Goal: Task Accomplishment & Management: Manage account settings

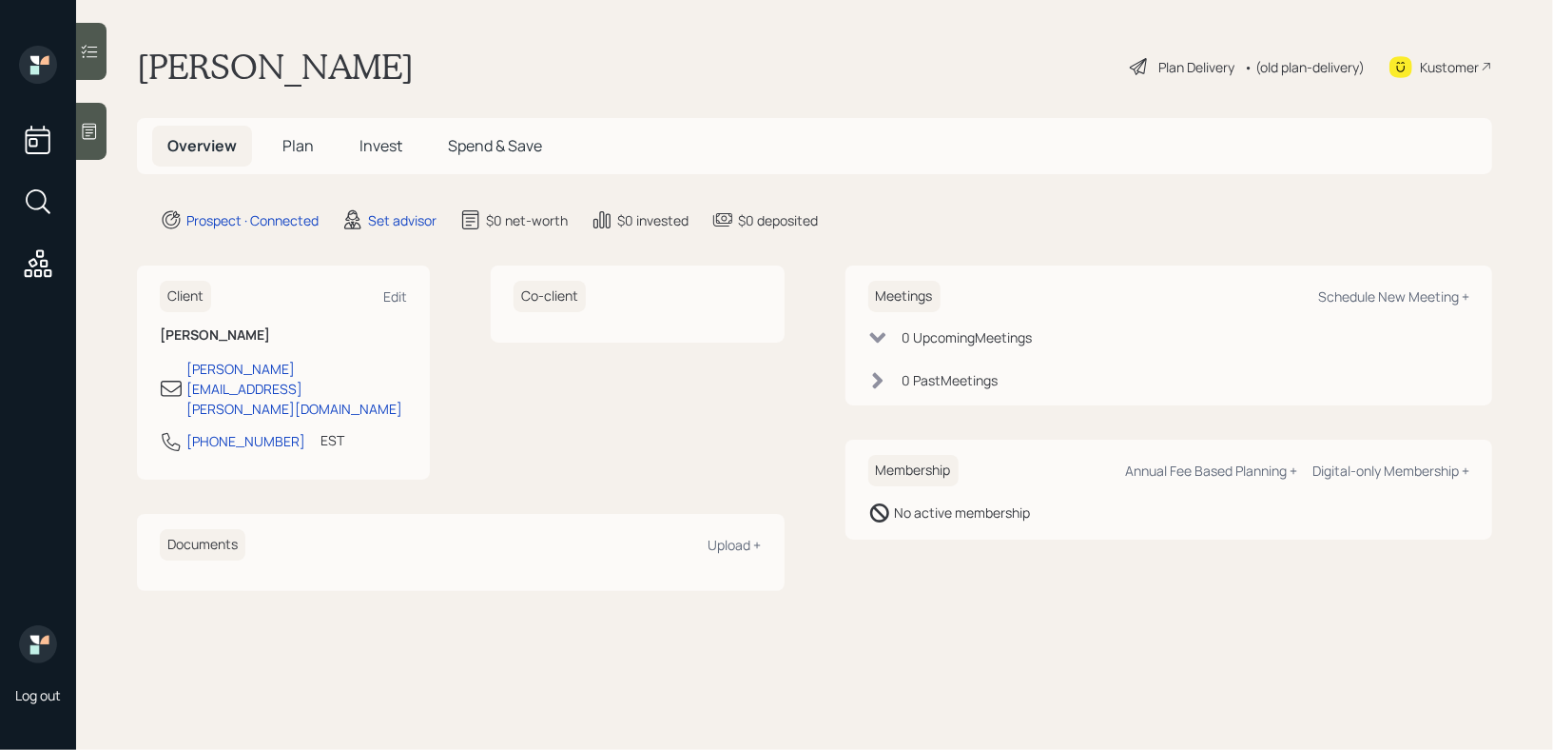
click at [91, 155] on div at bounding box center [91, 131] width 30 height 57
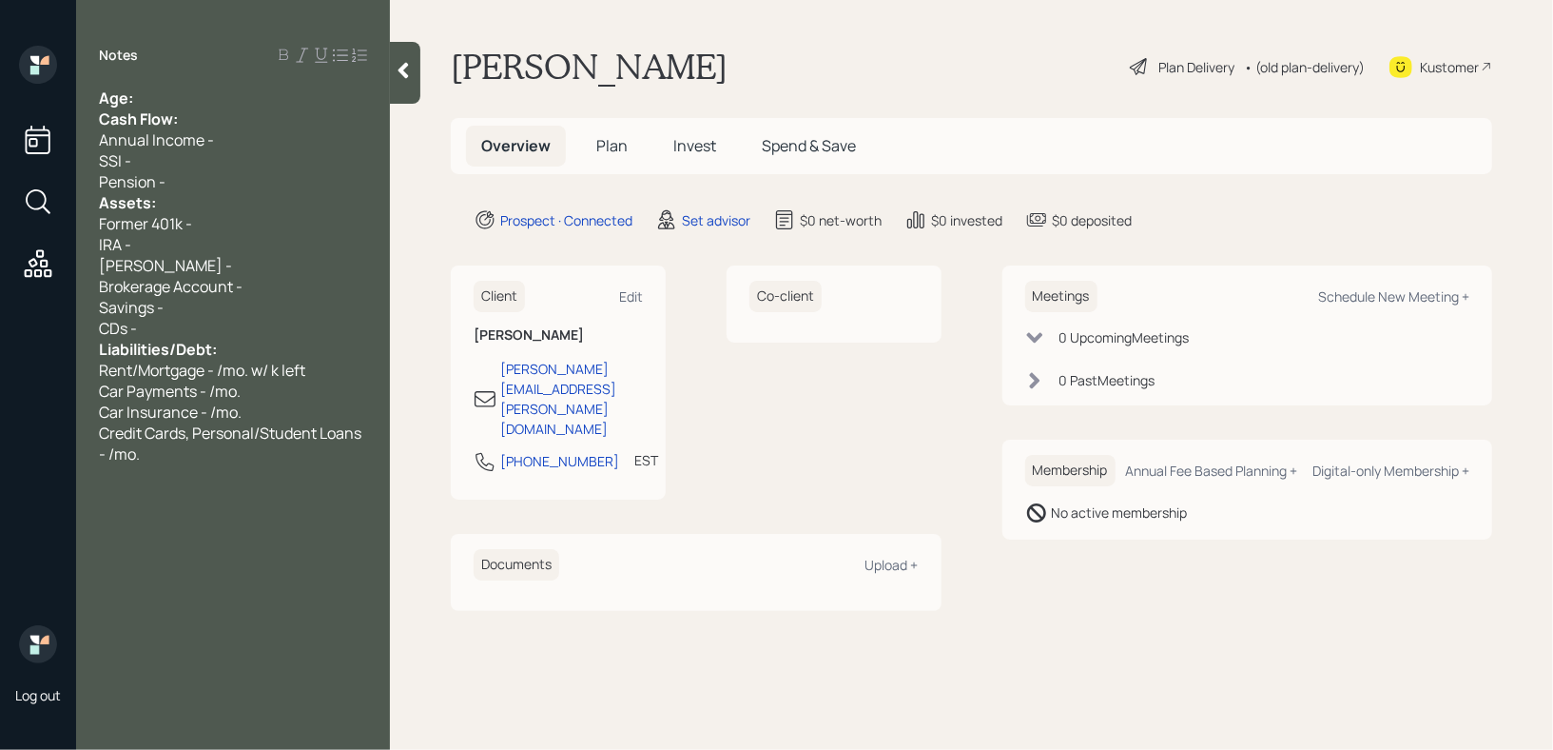
click at [183, 100] on div "Age:" at bounding box center [233, 98] width 268 height 21
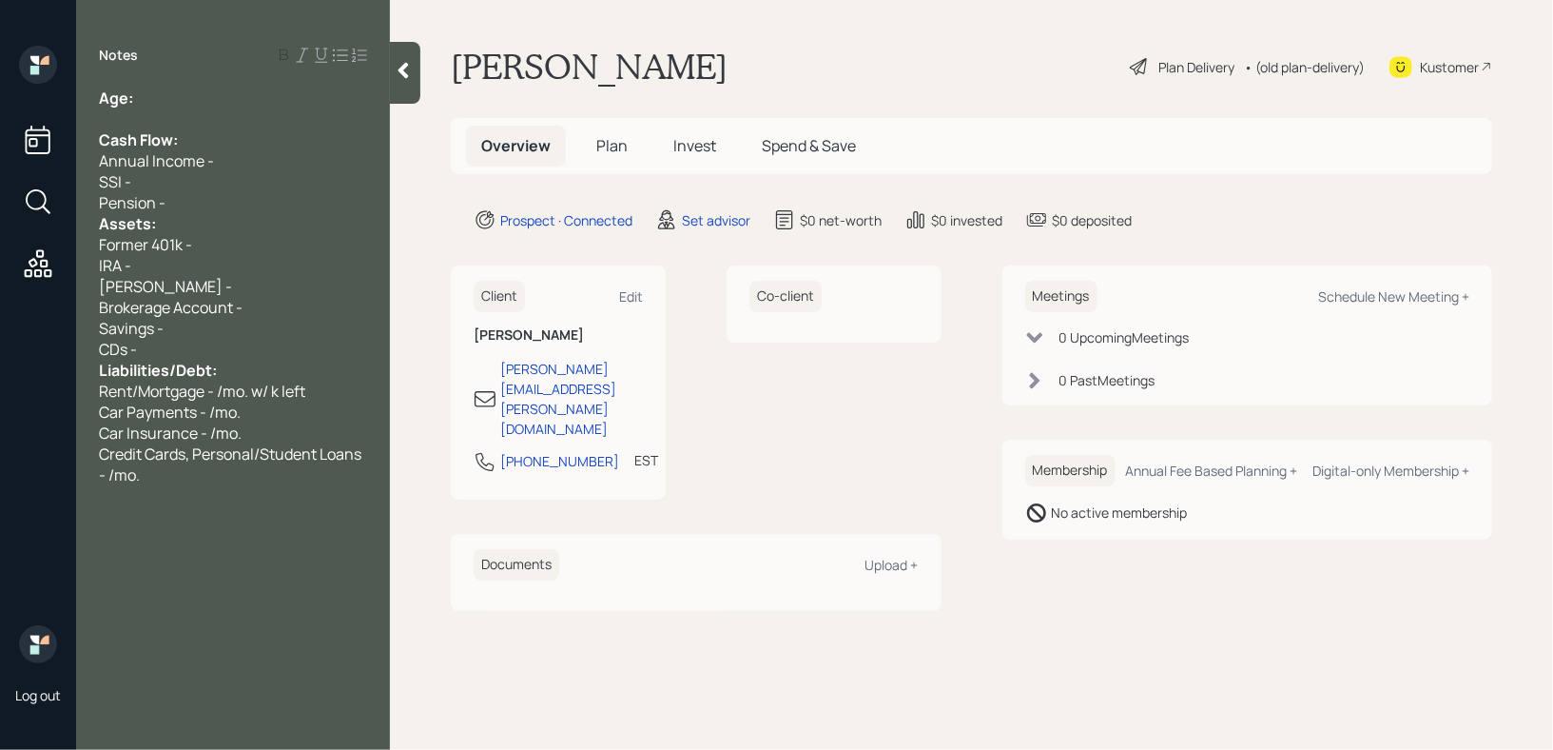
click at [191, 203] on div "Pension -" at bounding box center [233, 202] width 268 height 21
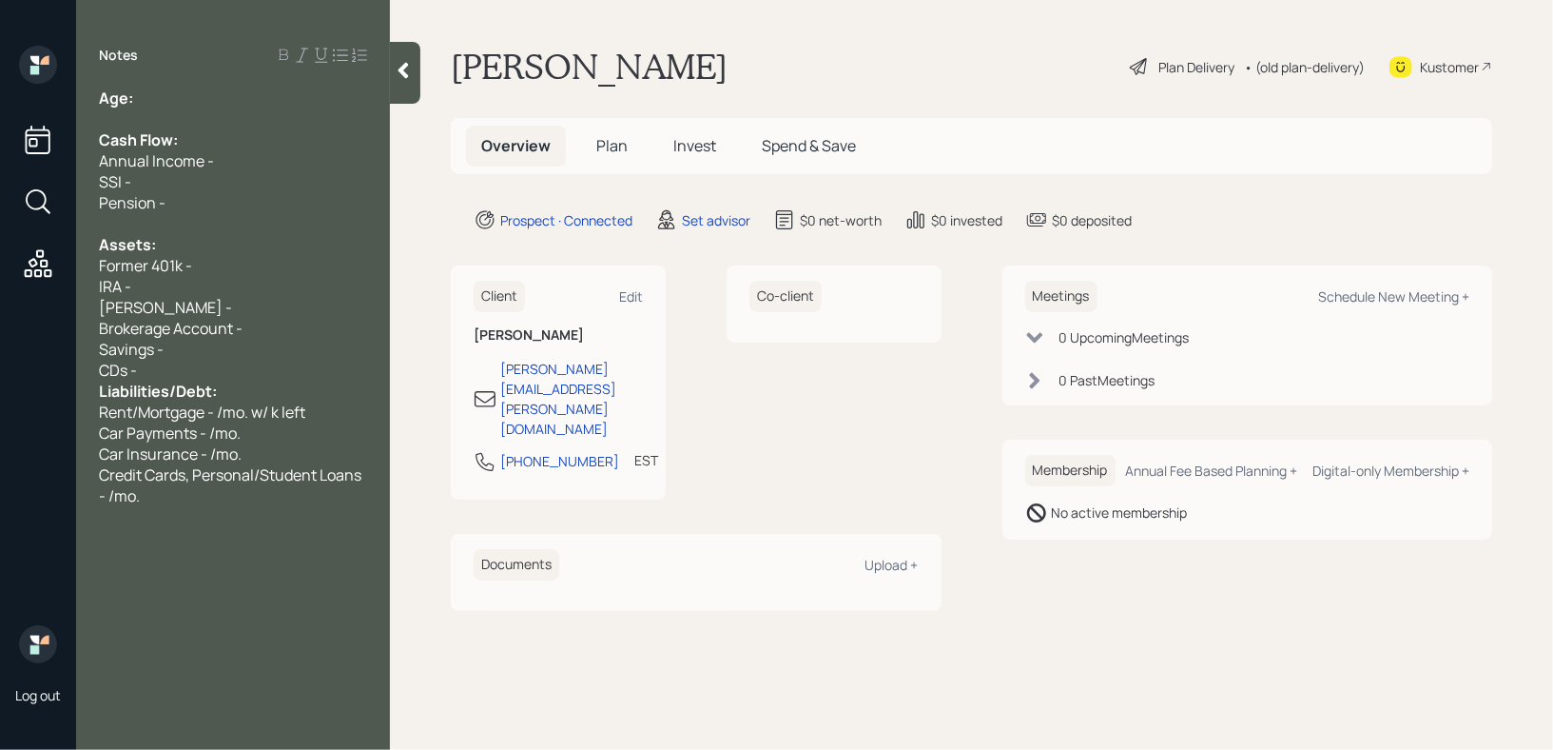
click at [202, 371] on div "CDs -" at bounding box center [233, 370] width 268 height 21
click at [264, 310] on div "[PERSON_NAME] -" at bounding box center [233, 307] width 268 height 21
click at [162, 83] on div "Notes Age: Cash Flow: Annual Income - SSI - Pension - Assets: Former 401k - IRA…" at bounding box center [233, 386] width 314 height 681
click at [167, 93] on div "Age:" at bounding box center [233, 98] width 268 height 21
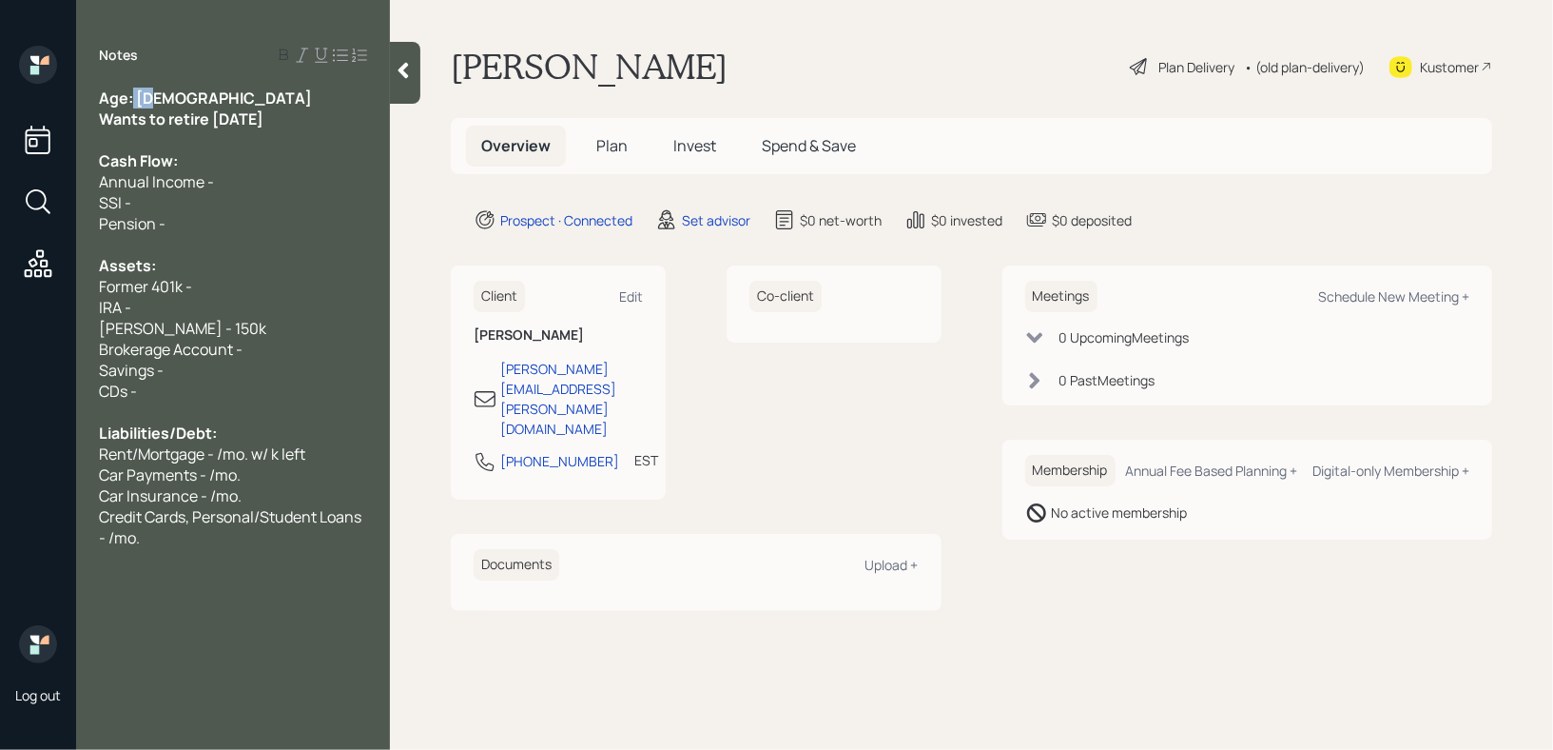
drag, startPoint x: 228, startPoint y: 94, endPoint x: 132, endPoint y: 94, distance: 96.1
click at [132, 94] on div "Age: [DEMOGRAPHIC_DATA]" at bounding box center [233, 98] width 268 height 21
click at [263, 113] on span "Wants to retire [DATE]" at bounding box center [181, 118] width 165 height 21
drag, startPoint x: 301, startPoint y: 113, endPoint x: 0, endPoint y: 113, distance: 300.6
click at [0, 113] on div "Log out Notes Age: [DEMOGRAPHIC_DATA] Wants to retire [DATE] Cash Flow: Annual …" at bounding box center [776, 375] width 1553 height 750
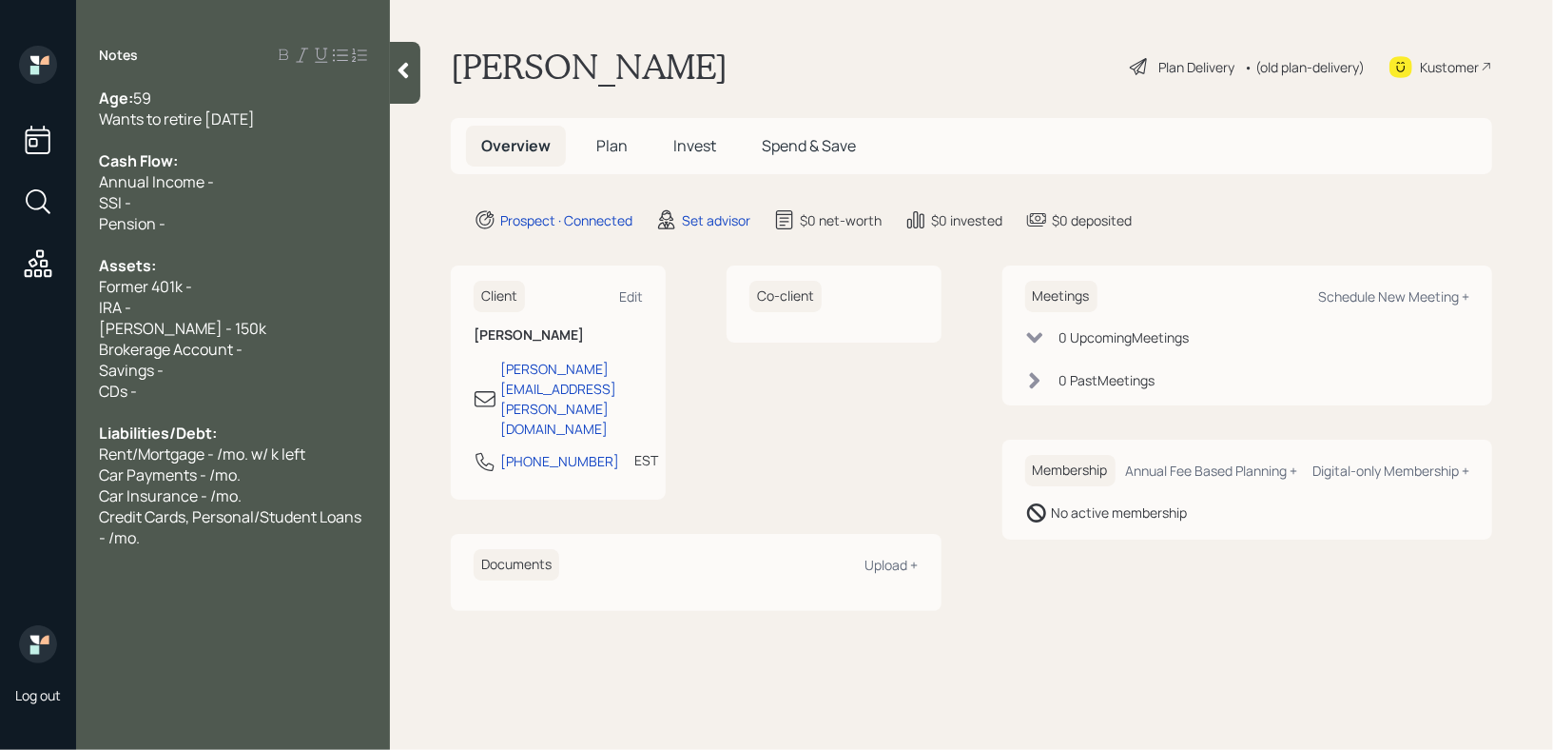
click at [166, 144] on div at bounding box center [233, 139] width 268 height 21
click at [270, 186] on div "Annual Income -" at bounding box center [233, 181] width 268 height 21
drag, startPoint x: 220, startPoint y: 203, endPoint x: 0, endPoint y: 203, distance: 219.7
click at [0, 203] on div "Log out Notes Age: [DEMOGRAPHIC_DATA] Wants to retire [DATE] Cash Flow: Annual …" at bounding box center [776, 375] width 1553 height 750
click at [218, 183] on span "Annual Income - k" at bounding box center [162, 181] width 126 height 21
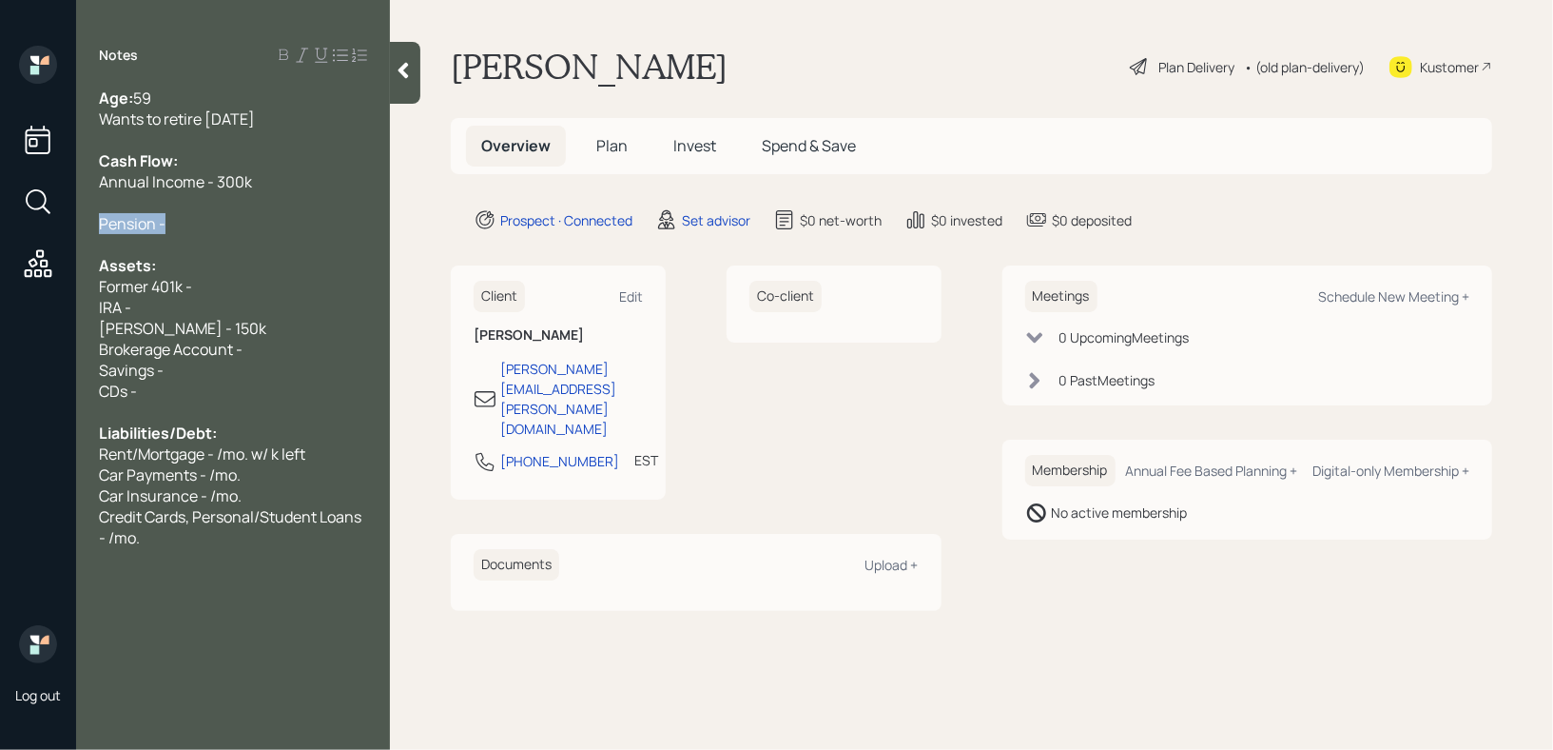
drag, startPoint x: 169, startPoint y: 223, endPoint x: 34, endPoint y: 223, distance: 135.1
click at [35, 223] on div "Log out Notes Age: [DEMOGRAPHIC_DATA] Wants to retire [DATE] Cash Flow: Annual …" at bounding box center [776, 375] width 1553 height 750
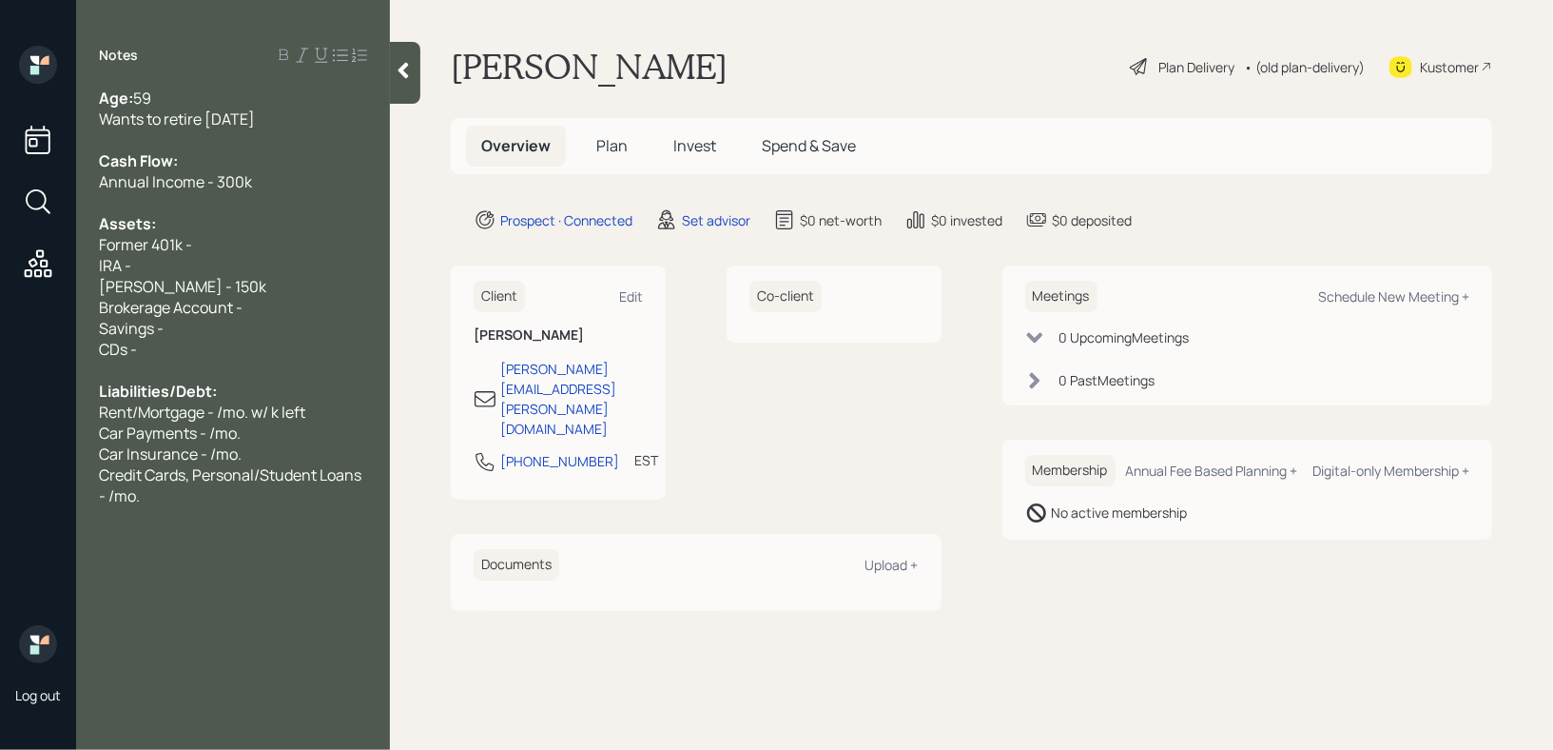
click at [190, 499] on div "Credit Cards, Personal/Student Loans - /mo." at bounding box center [233, 485] width 268 height 42
drag, startPoint x: 285, startPoint y: 279, endPoint x: 214, endPoint y: 277, distance: 71.4
click at [214, 279] on div "[PERSON_NAME] - 150k" at bounding box center [233, 286] width 268 height 21
drag, startPoint x: 224, startPoint y: 271, endPoint x: 15, endPoint y: 271, distance: 208.3
click at [15, 271] on div "Log out Notes Age: [DEMOGRAPHIC_DATA] Wants to retire [DATE] Cash Flow: Annual …" at bounding box center [776, 375] width 1553 height 750
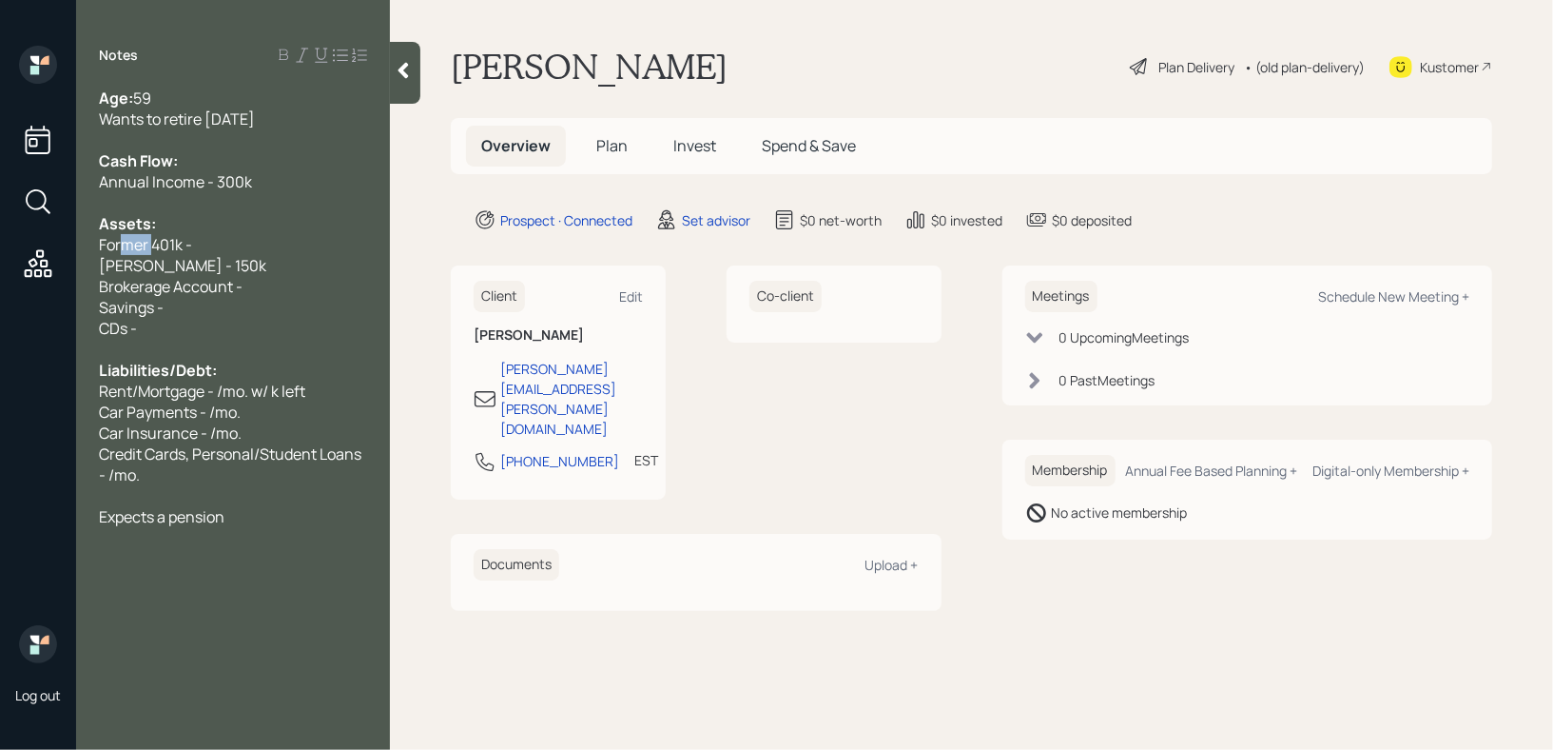
drag, startPoint x: 150, startPoint y: 235, endPoint x: 0, endPoint y: 235, distance: 150.3
click at [0, 235] on div "Log out Notes Age: [DEMOGRAPHIC_DATA] Wants to retire [DATE] Cash Flow: Annual …" at bounding box center [776, 375] width 1553 height 750
click at [224, 245] on div "Current 401k -" at bounding box center [233, 244] width 268 height 21
click at [229, 312] on div "Savings -" at bounding box center [233, 307] width 268 height 21
click at [280, 240] on div "Current 401k - 2mk" at bounding box center [233, 244] width 268 height 21
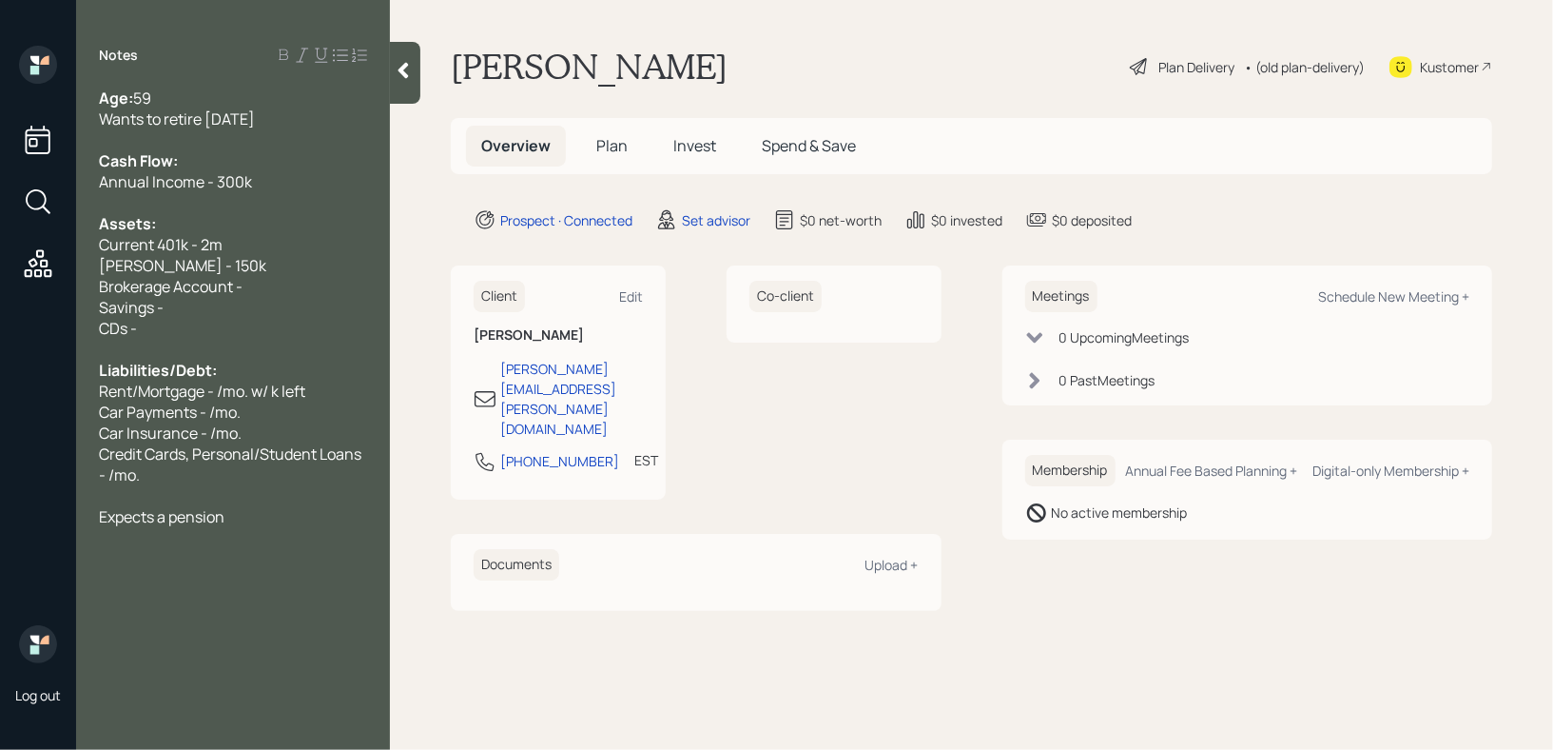
click at [269, 263] on div "[PERSON_NAME] - 150k" at bounding box center [233, 265] width 268 height 21
drag, startPoint x: 268, startPoint y: 289, endPoint x: 23, endPoint y: 289, distance: 245.4
click at [23, 289] on div "Log out Notes Age: [DEMOGRAPHIC_DATA] Wants to retire [DATE] Cash Flow: Annual …" at bounding box center [776, 375] width 1553 height 750
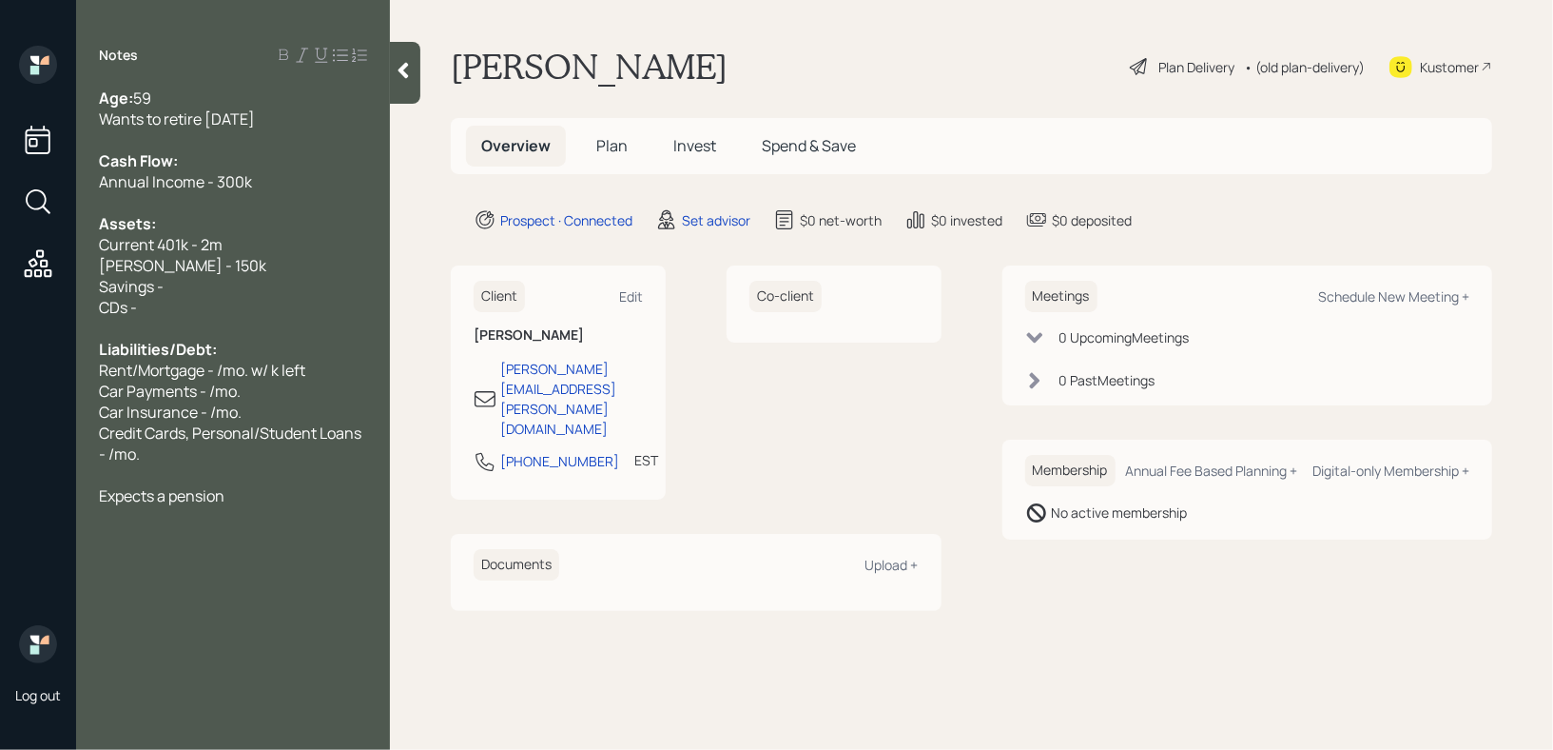
click at [189, 278] on div "Savings -" at bounding box center [233, 286] width 268 height 21
click at [311, 118] on div "Wants to retire [DATE]" at bounding box center [233, 118] width 268 height 21
click at [166, 281] on span "Savings - k" at bounding box center [136, 286] width 75 height 21
click at [337, 318] on div "CDs -" at bounding box center [233, 307] width 268 height 21
drag, startPoint x: 236, startPoint y: 289, endPoint x: 0, endPoint y: 289, distance: 235.9
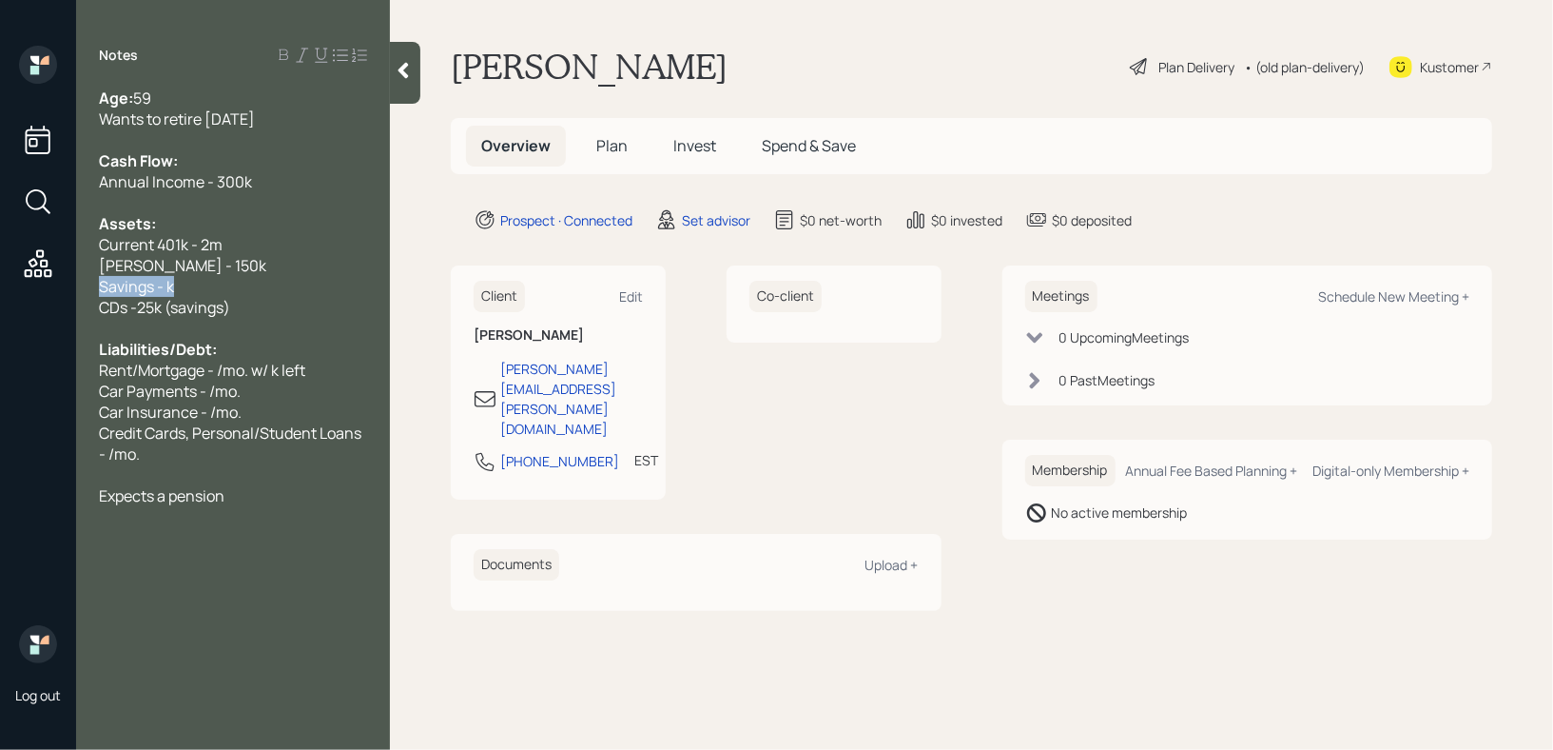
click at [0, 289] on div "Log out Notes Age: [DEMOGRAPHIC_DATA] Wants to retire [DATE] Cash Flow: Annual …" at bounding box center [776, 375] width 1553 height 750
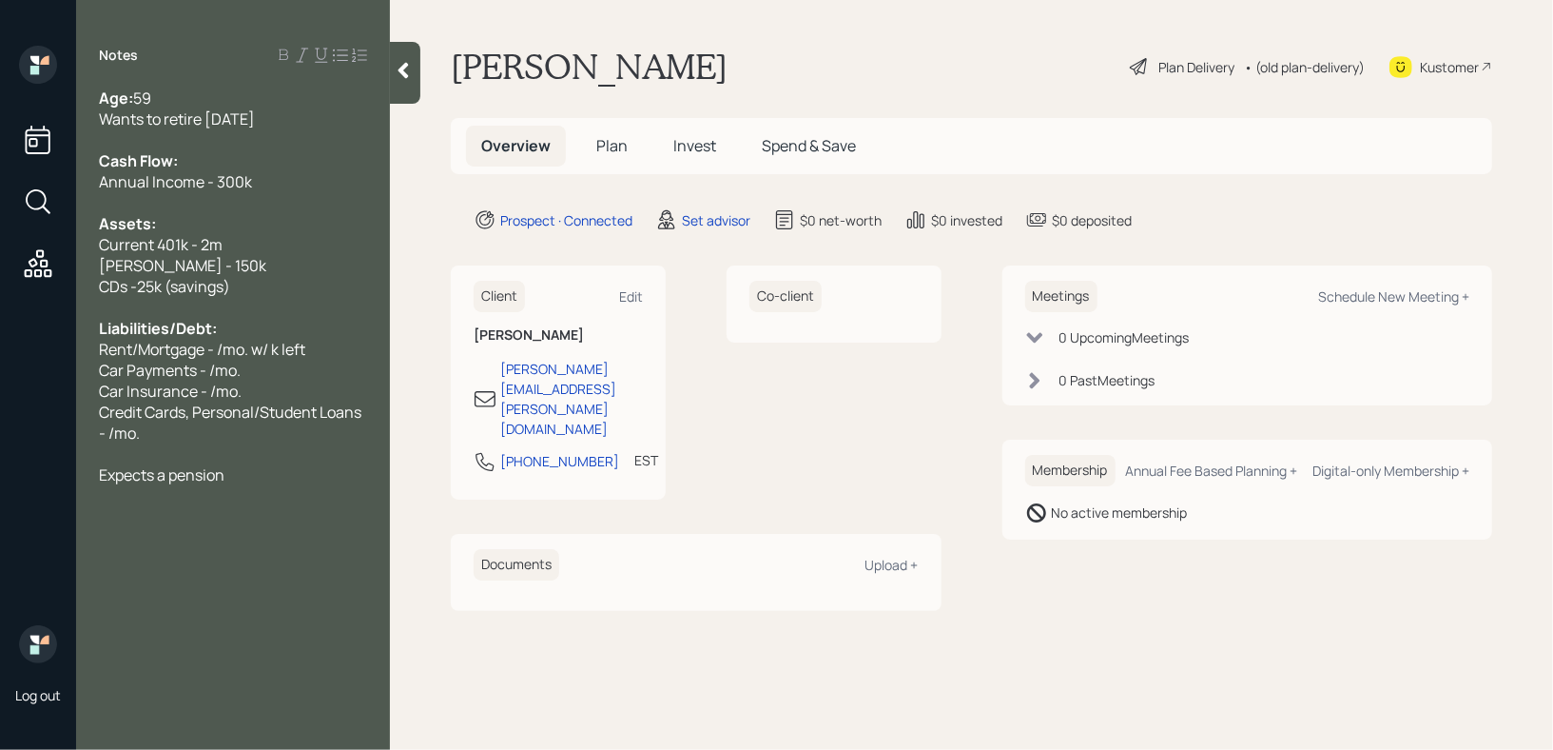
click at [157, 362] on span "Car Payments - /mo." at bounding box center [170, 370] width 142 height 21
click at [253, 351] on span "Rent/Mortgage - /mo. w/ k left" at bounding box center [202, 349] width 206 height 21
drag, startPoint x: 140, startPoint y: 349, endPoint x: 0, endPoint y: 349, distance: 139.8
click at [0, 349] on div "Log out Notes Age: [DEMOGRAPHIC_DATA] Wants to retire [DATE] Cash Flow: Annual …" at bounding box center [776, 375] width 1553 height 750
click at [217, 352] on span "Mortgage - /mo. w/ k left" at bounding box center [182, 349] width 167 height 21
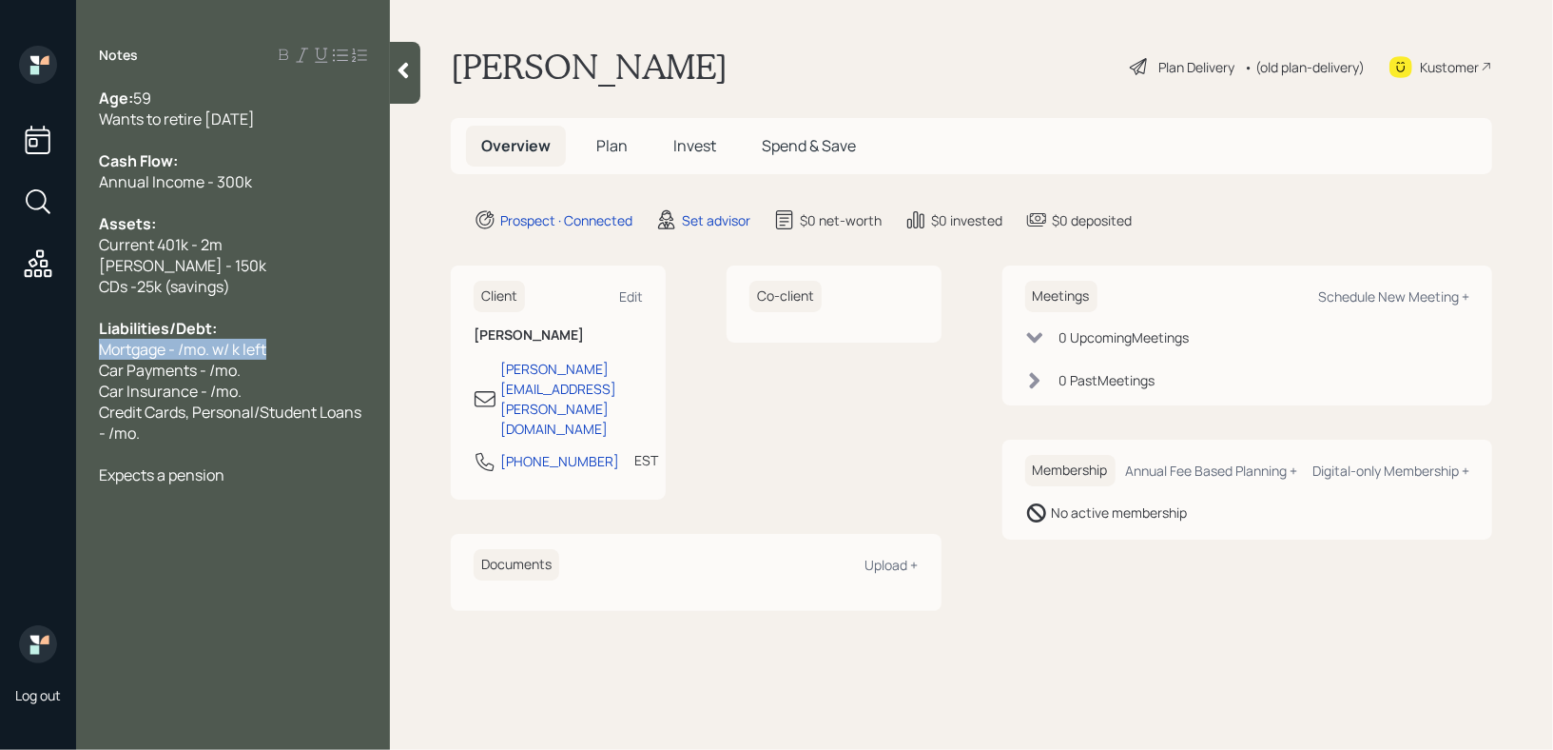
drag, startPoint x: 215, startPoint y: 358, endPoint x: 0, endPoint y: 358, distance: 215.0
click at [0, 358] on div "Log out Notes Age: [DEMOGRAPHIC_DATA] Wants to retire [DATE] Cash Flow: Annual …" at bounding box center [776, 375] width 1553 height 750
click at [174, 353] on span "Mortgage - /mo. w/ k left" at bounding box center [182, 349] width 167 height 21
click at [236, 353] on span "Mortgage - /mo. w/ k left" at bounding box center [182, 349] width 167 height 21
click at [309, 353] on div "Mortgage - /mo. w/ k left" at bounding box center [233, 349] width 268 height 21
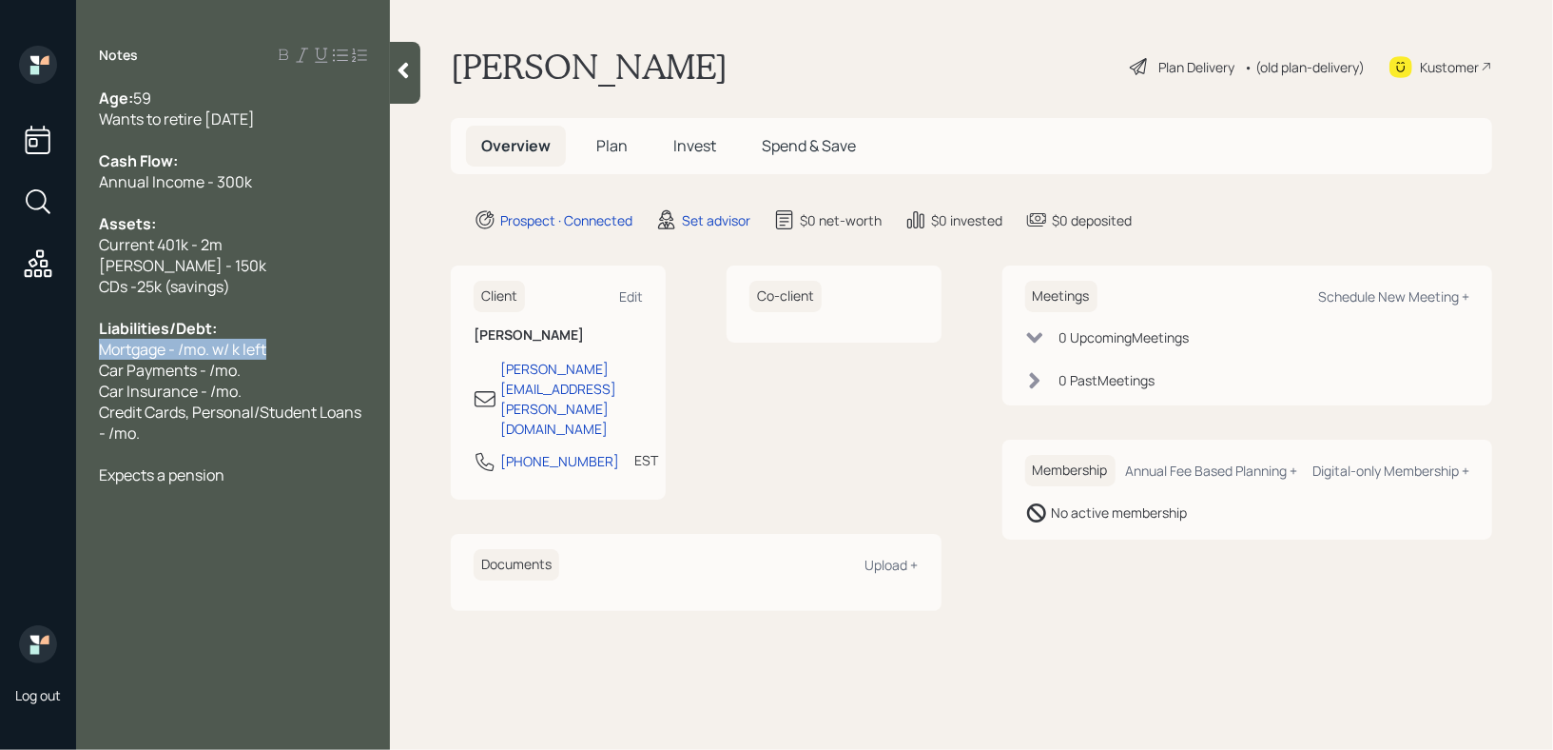
drag, startPoint x: 309, startPoint y: 353, endPoint x: 0, endPoint y: 353, distance: 309.1
click at [0, 353] on div "Log out Notes Age: [DEMOGRAPHIC_DATA] Wants to retire [DATE] Cash Flow: Annual …" at bounding box center [776, 375] width 1553 height 750
click at [72, 357] on div "Log out" at bounding box center [38, 375] width 76 height 750
click at [183, 347] on span "Mortgage - /mo. w/ k left" at bounding box center [182, 349] width 167 height 21
click at [241, 352] on span "Mortgage - /mo. w/ k left" at bounding box center [182, 349] width 167 height 21
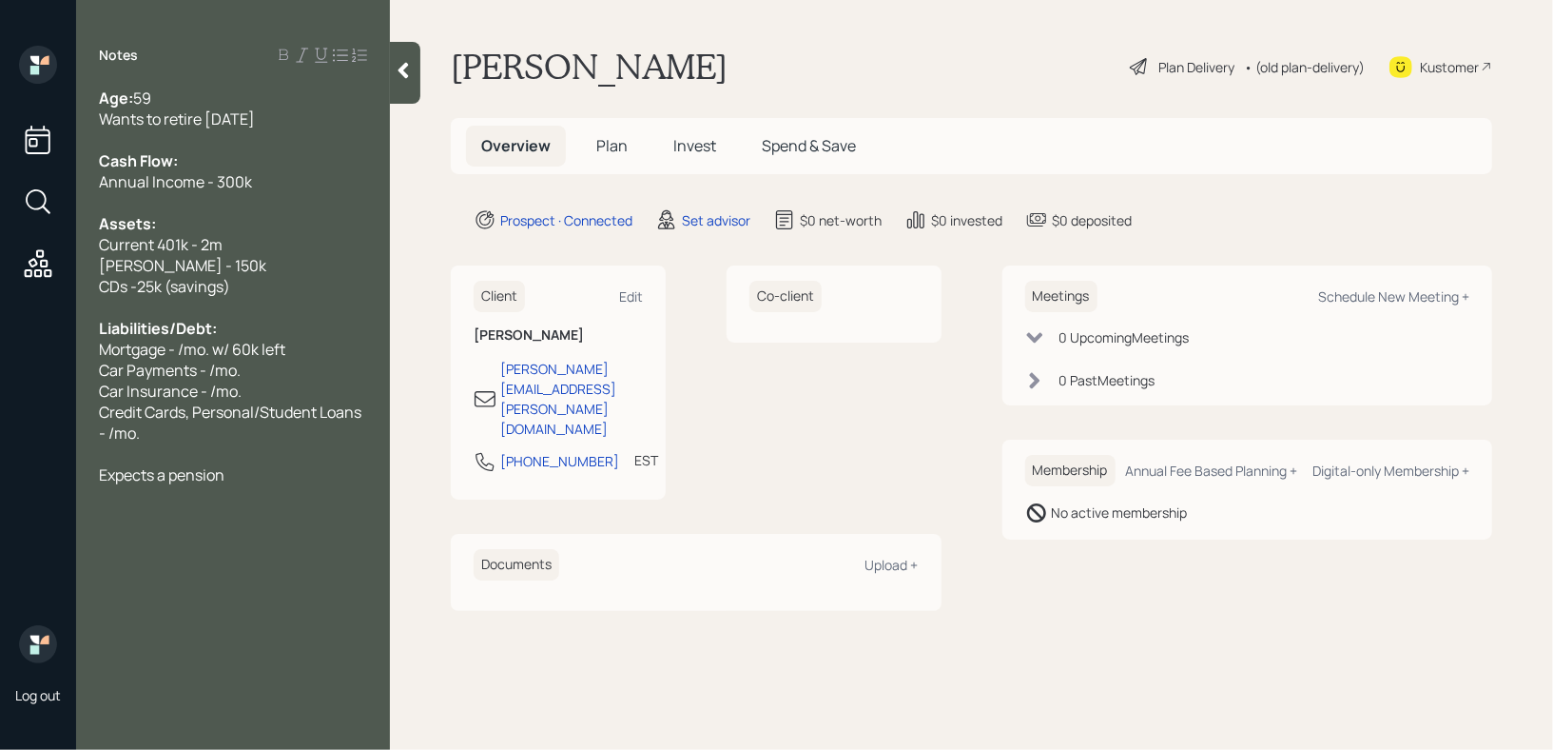
click at [195, 367] on span "Car Payments - /mo." at bounding box center [170, 370] width 142 height 21
click at [262, 359] on span "Mortgage - /mo. w/ 60k left" at bounding box center [192, 349] width 186 height 21
click at [194, 353] on span "Mortgage - /mo. w/ 60k left" at bounding box center [192, 349] width 186 height 21
click at [174, 353] on span "Mortgage - /mo. w/ 60k left" at bounding box center [192, 349] width 186 height 21
click at [240, 345] on span "Mortgage - 1k/mo. w/ 60k left" at bounding box center [199, 349] width 200 height 21
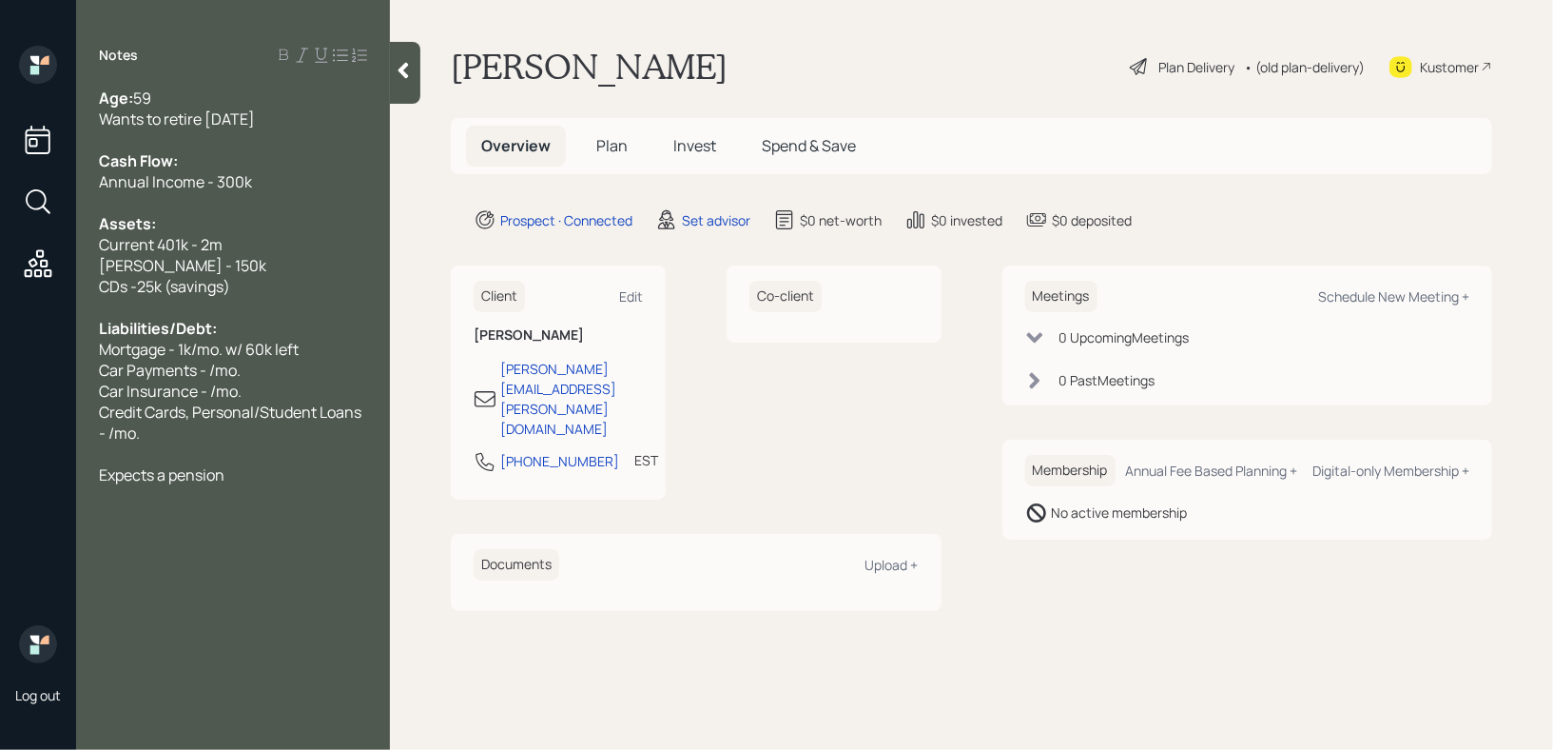
click at [275, 357] on span "Mortgage - 1k/mo. w/ 60k left" at bounding box center [199, 349] width 200 height 21
drag, startPoint x: 276, startPoint y: 359, endPoint x: 0, endPoint y: 359, distance: 275.9
click at [0, 359] on div "Log out Notes Age: [DEMOGRAPHIC_DATA] Wants to retire [DATE] Cash Flow: Annual …" at bounding box center [776, 375] width 1553 height 750
click at [241, 380] on div "Car Payments - /mo." at bounding box center [233, 370] width 268 height 21
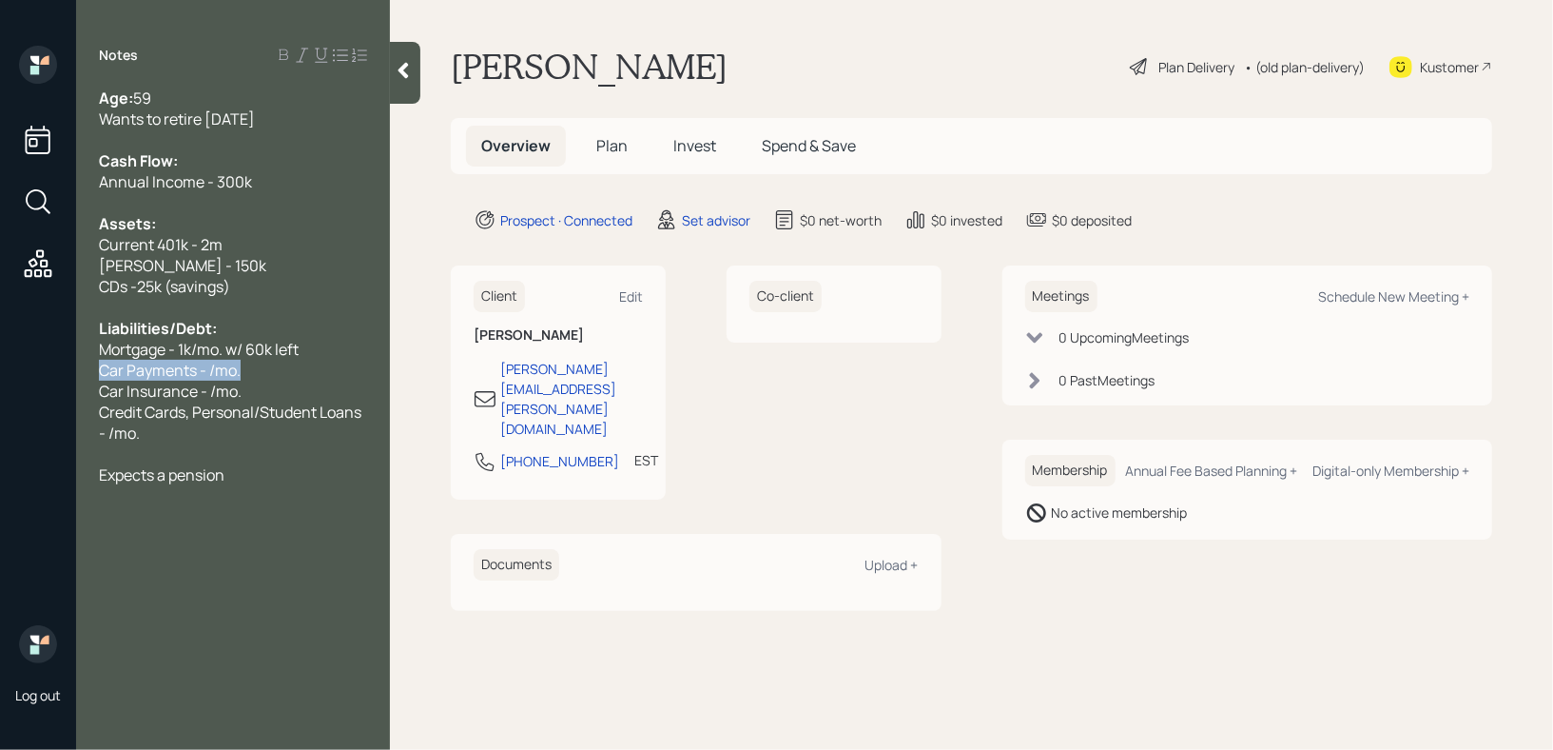
drag, startPoint x: 302, startPoint y: 380, endPoint x: 0, endPoint y: 368, distance: 301.8
click at [0, 371] on div "Log out Notes Age: [DEMOGRAPHIC_DATA] Wants to retire [DATE] Cash Flow: Annual …" at bounding box center [776, 375] width 1553 height 750
click at [192, 366] on span "Car Payments - /mo." at bounding box center [170, 370] width 142 height 21
drag, startPoint x: 308, startPoint y: 362, endPoint x: 139, endPoint y: 362, distance: 169.3
click at [159, 362] on div "Car Payments - /mo." at bounding box center [233, 370] width 268 height 21
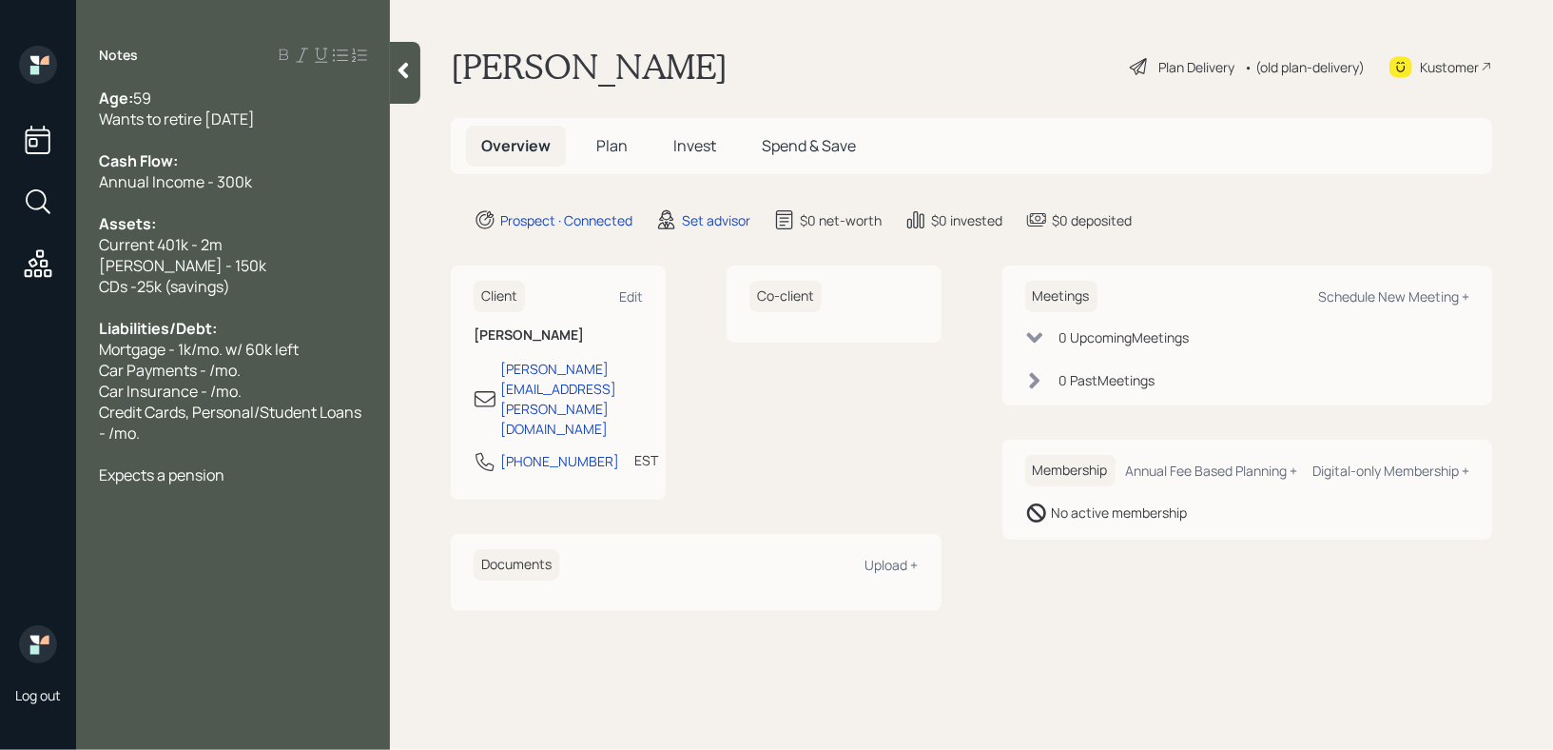
click at [322, 367] on div "Car Payments - /mo." at bounding box center [233, 370] width 268 height 21
drag, startPoint x: 322, startPoint y: 367, endPoint x: 0, endPoint y: 367, distance: 321.5
click at [0, 367] on div "Log out Notes Age: [DEMOGRAPHIC_DATA] Wants to retire [DATE] Cash Flow: Annual …" at bounding box center [776, 375] width 1553 height 750
click at [291, 374] on div "Car Payments - /mo." at bounding box center [233, 370] width 268 height 21
drag, startPoint x: 291, startPoint y: 374, endPoint x: 0, endPoint y: 374, distance: 291.1
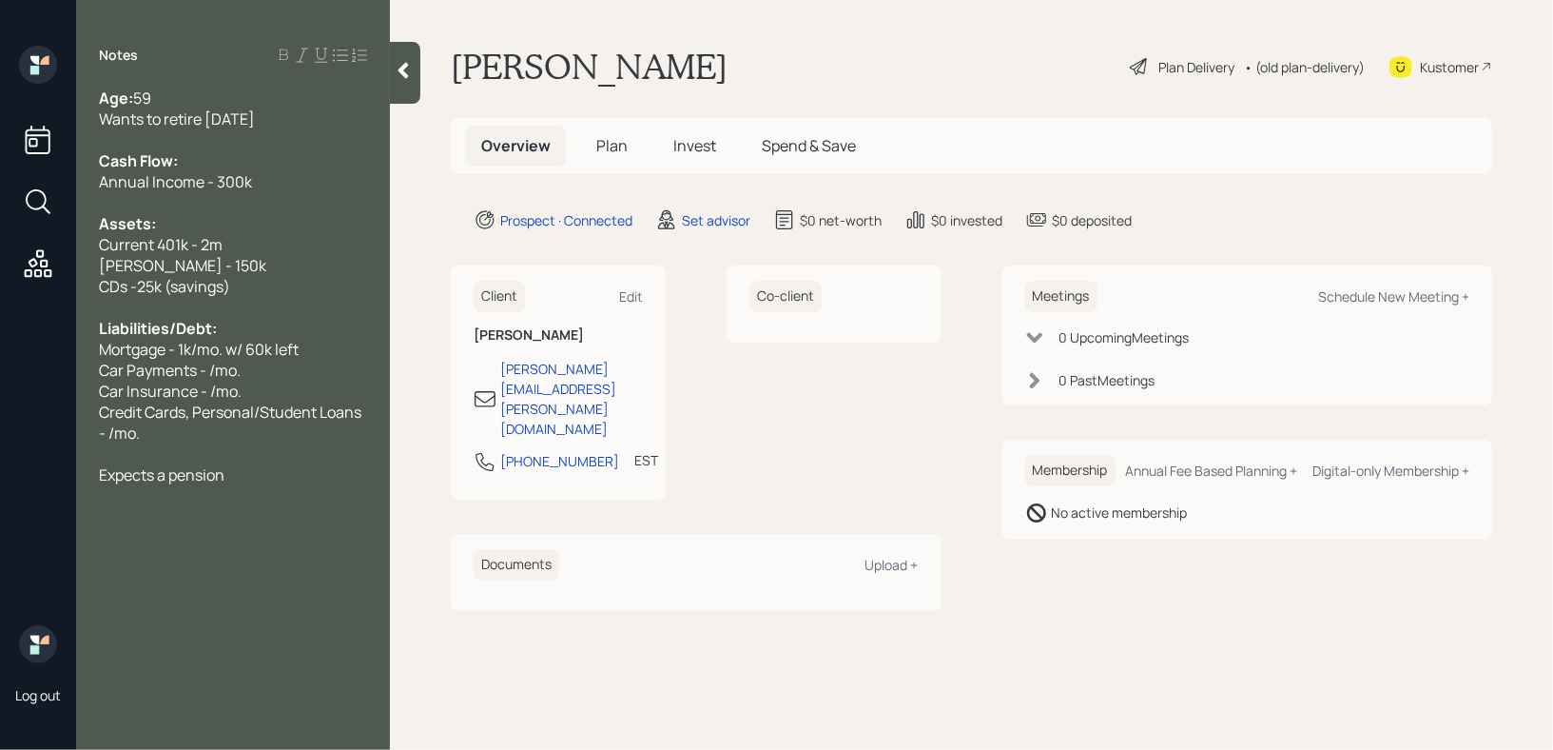
click at [0, 374] on div "Log out Notes Age: [DEMOGRAPHIC_DATA] Wants to retire [DATE] Cash Flow: Annual …" at bounding box center [776, 375] width 1553 height 750
click at [263, 391] on div "Car Insurance - /mo." at bounding box center [233, 390] width 268 height 21
drag, startPoint x: 290, startPoint y: 372, endPoint x: 0, endPoint y: 372, distance: 290.1
click at [0, 372] on div "Log out Notes Age: [DEMOGRAPHIC_DATA] Wants to retire [DATE] Cash Flow: Annual …" at bounding box center [776, 375] width 1553 height 750
click at [225, 365] on span "Car Insurance - /mo." at bounding box center [170, 370] width 143 height 21
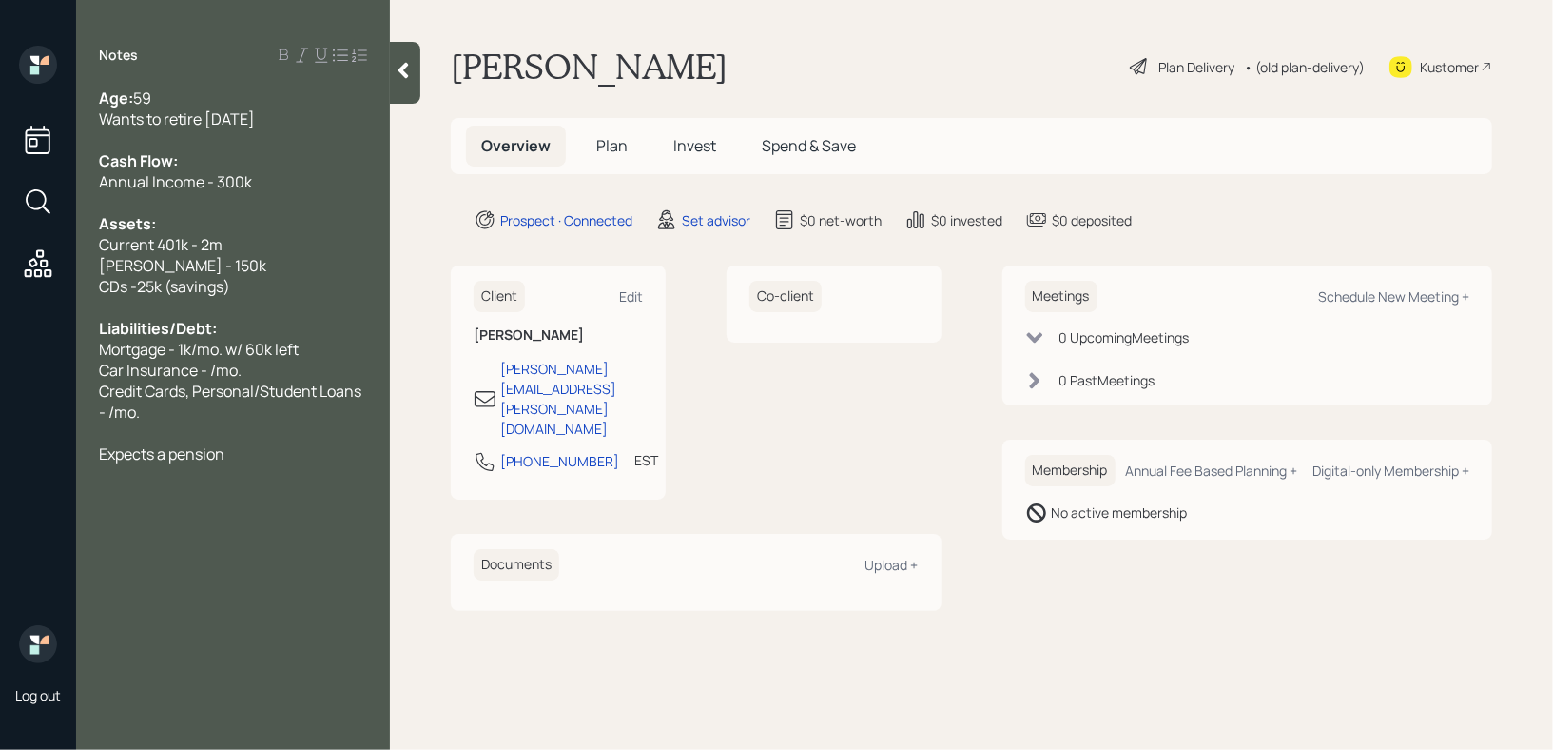
click at [285, 378] on div "Car Insurance - /mo." at bounding box center [233, 370] width 268 height 21
drag, startPoint x: 285, startPoint y: 378, endPoint x: 0, endPoint y: 378, distance: 285.4
click at [0, 378] on div "Log out Notes Age: [DEMOGRAPHIC_DATA] Wants to retire [DATE] Cash Flow: Annual …" at bounding box center [776, 375] width 1553 height 750
click at [237, 375] on span "Car Insurance - /mo." at bounding box center [170, 370] width 143 height 21
drag, startPoint x: 152, startPoint y: 421, endPoint x: 94, endPoint y: 398, distance: 62.7
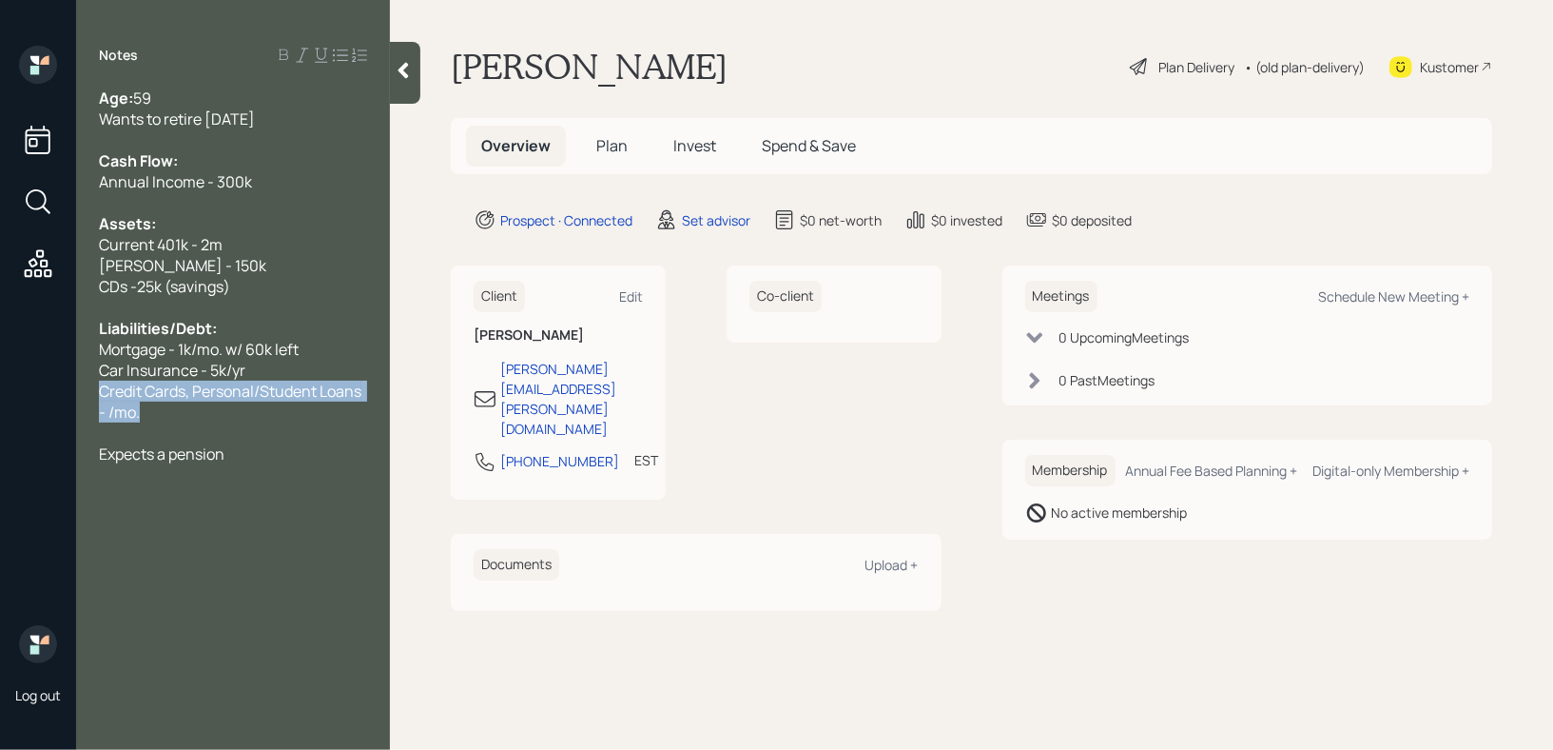
click at [94, 398] on div "Age: [DEMOGRAPHIC_DATA] Wants to retire [DATE] Cash Flow: Annual Income - 300k …" at bounding box center [233, 276] width 314 height 377
click at [307, 134] on div at bounding box center [233, 139] width 268 height 21
click at [316, 114] on div "Wants to retire [DATE]" at bounding box center [233, 118] width 268 height 21
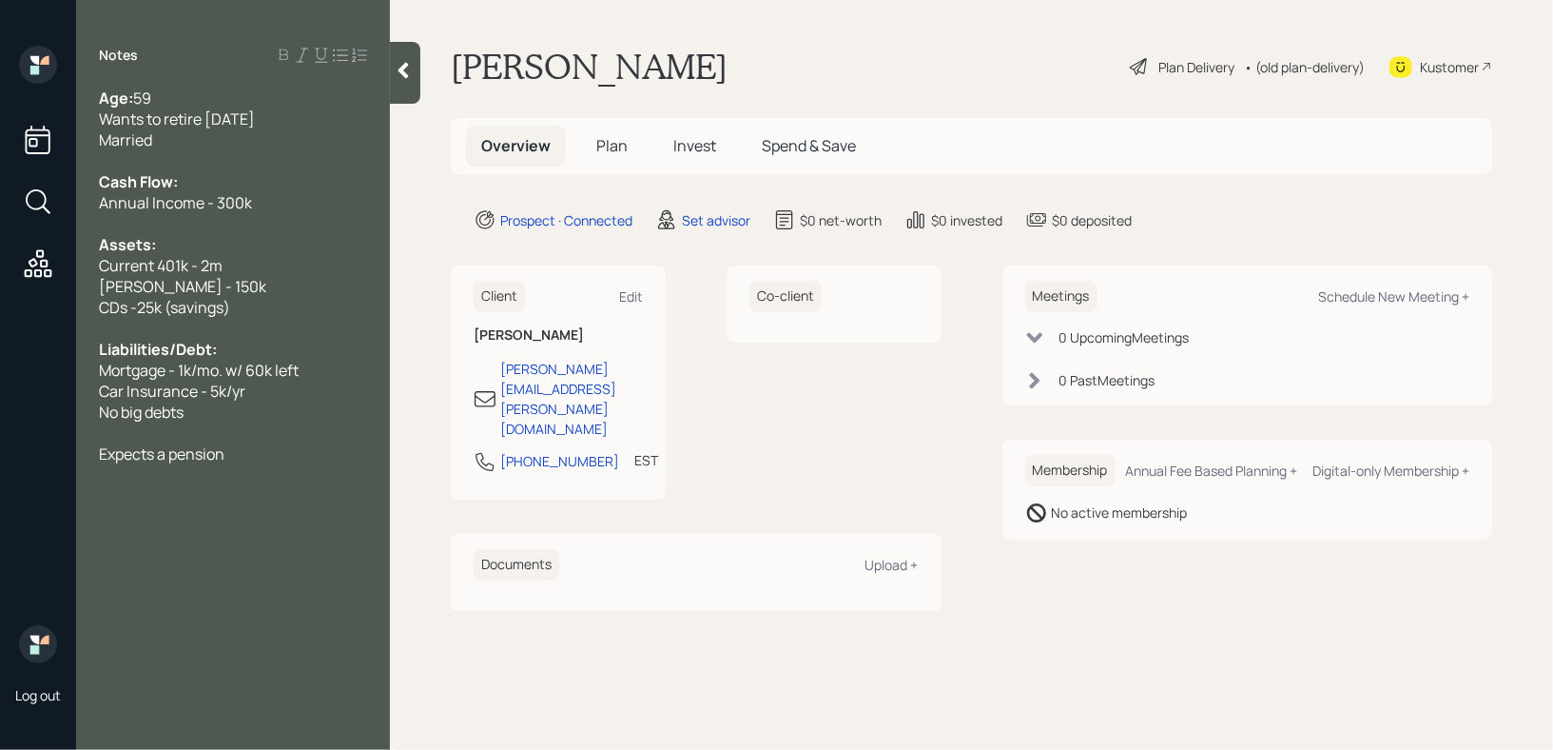
click at [288, 254] on div "Assets:" at bounding box center [233, 244] width 268 height 21
click at [286, 373] on span "Mortgage - 1k/mo. w/ 60k left" at bounding box center [199, 370] width 200 height 21
click at [286, 538] on div "Notes Age: [DEMOGRAPHIC_DATA] Wants to retire [DATE] Married Cash Flow: Annual …" at bounding box center [233, 386] width 314 height 681
click at [292, 446] on div "Expects a pension" at bounding box center [233, 453] width 268 height 21
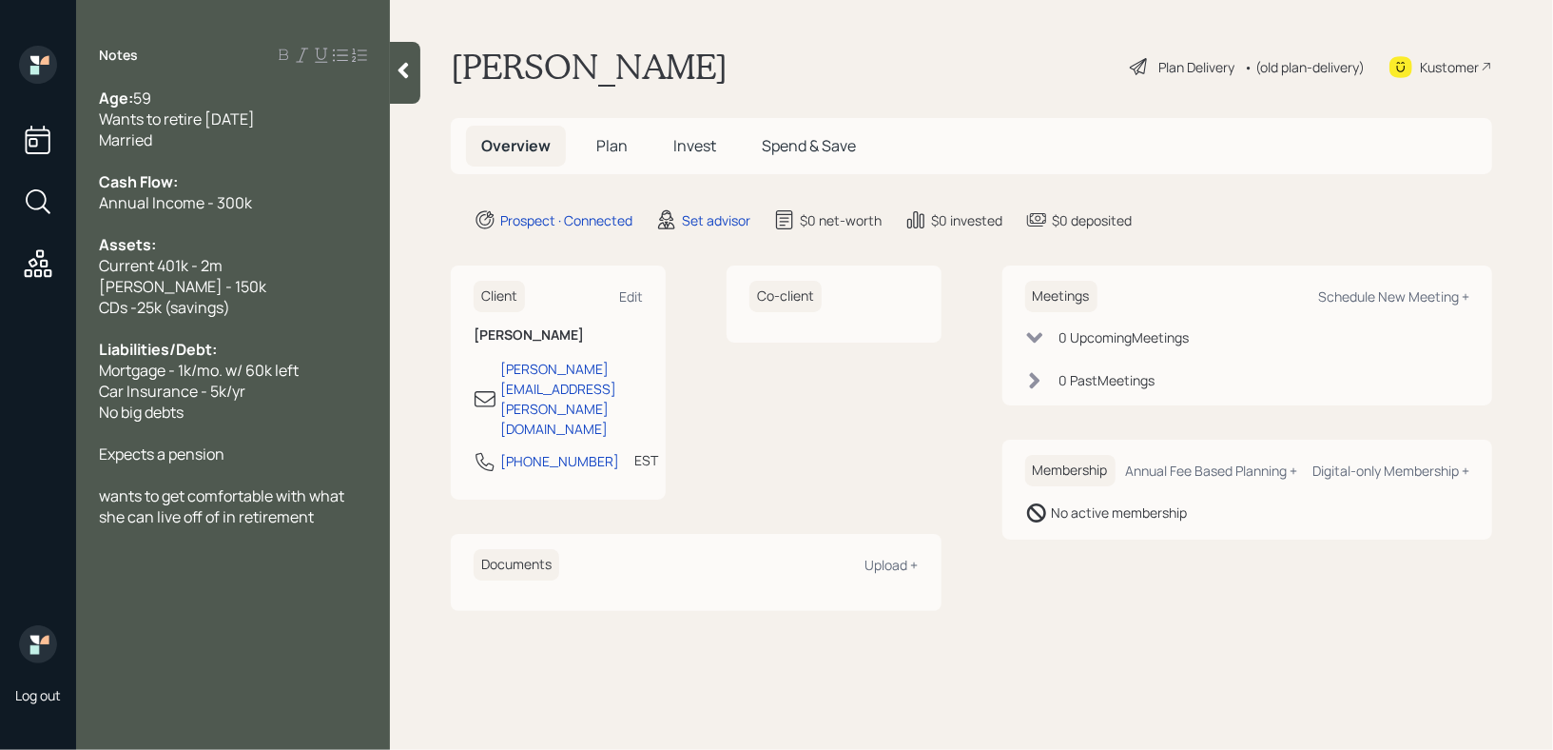
click at [406, 64] on icon at bounding box center [404, 71] width 10 height 16
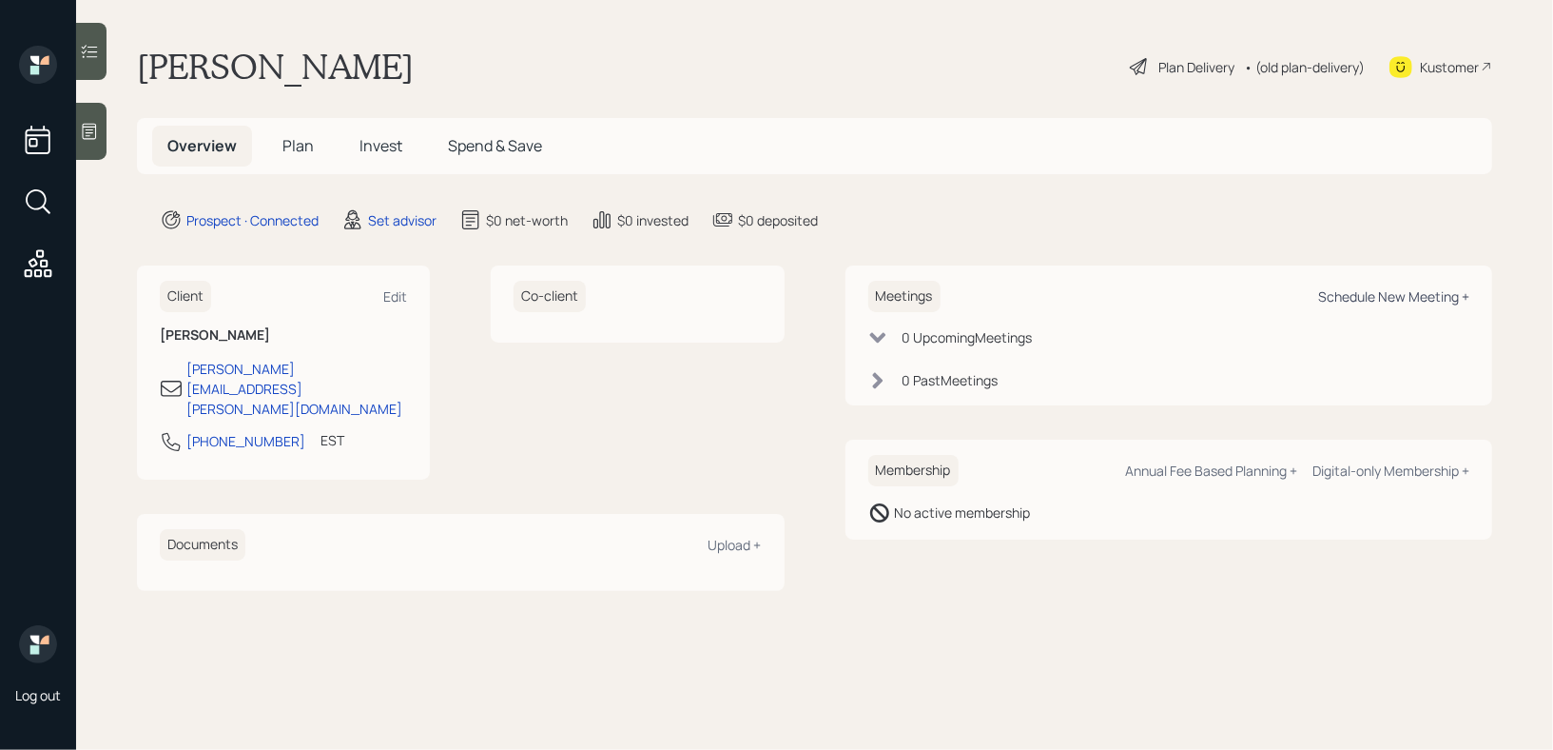
click at [1365, 295] on div "Schedule New Meeting +" at bounding box center [1393, 296] width 151 height 18
select select "round-[PERSON_NAME]"
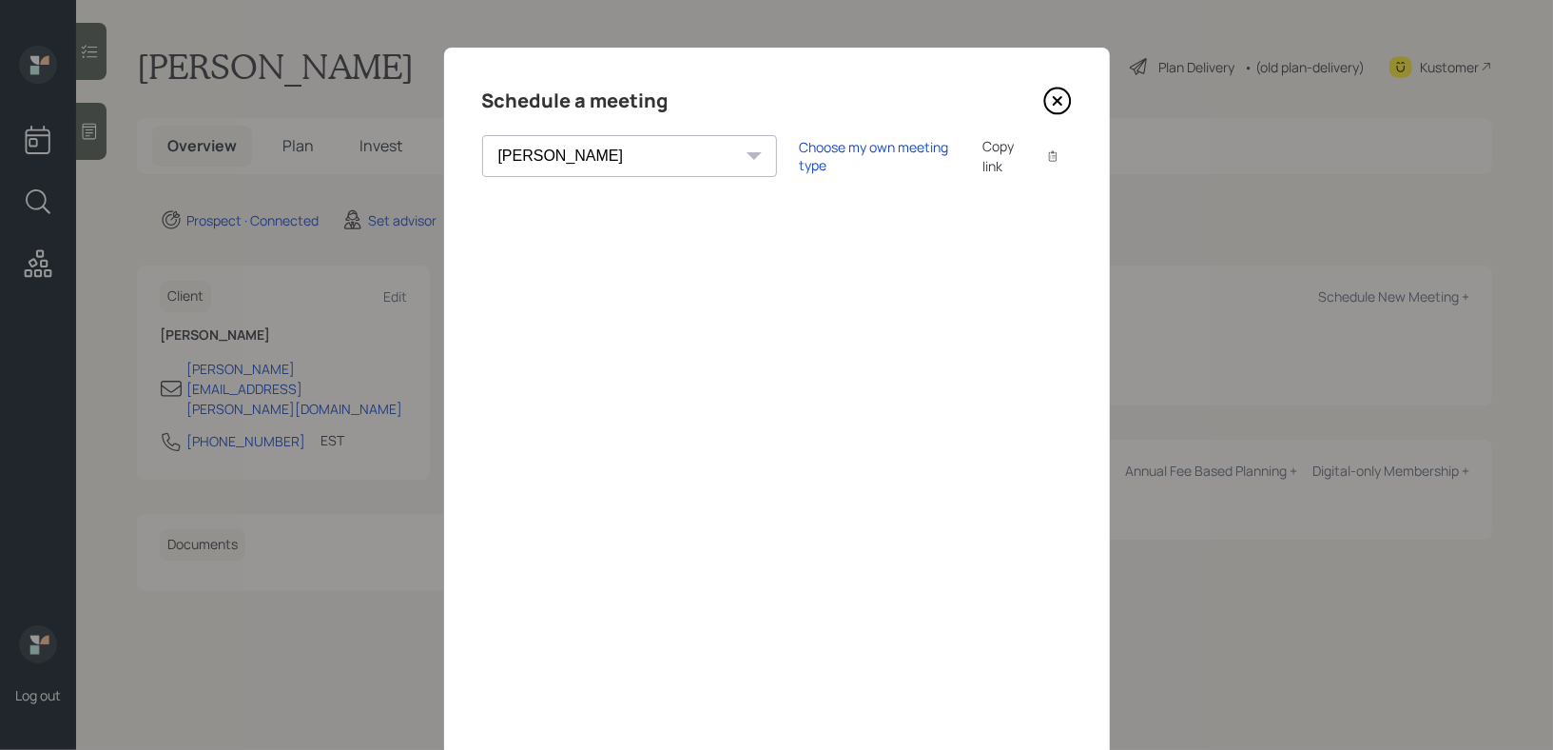
click at [1060, 97] on icon at bounding box center [1057, 101] width 8 height 8
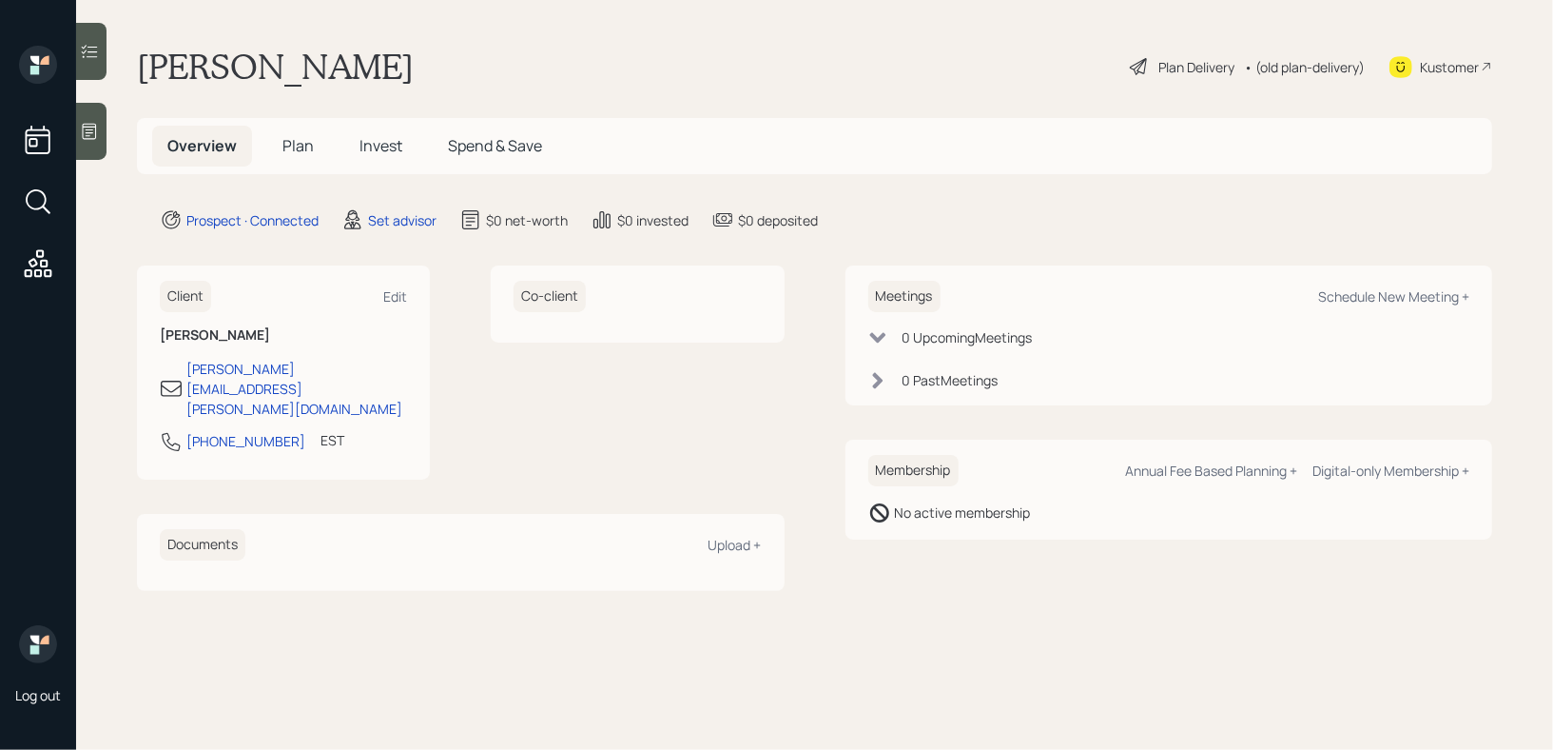
click at [94, 144] on div at bounding box center [91, 131] width 30 height 57
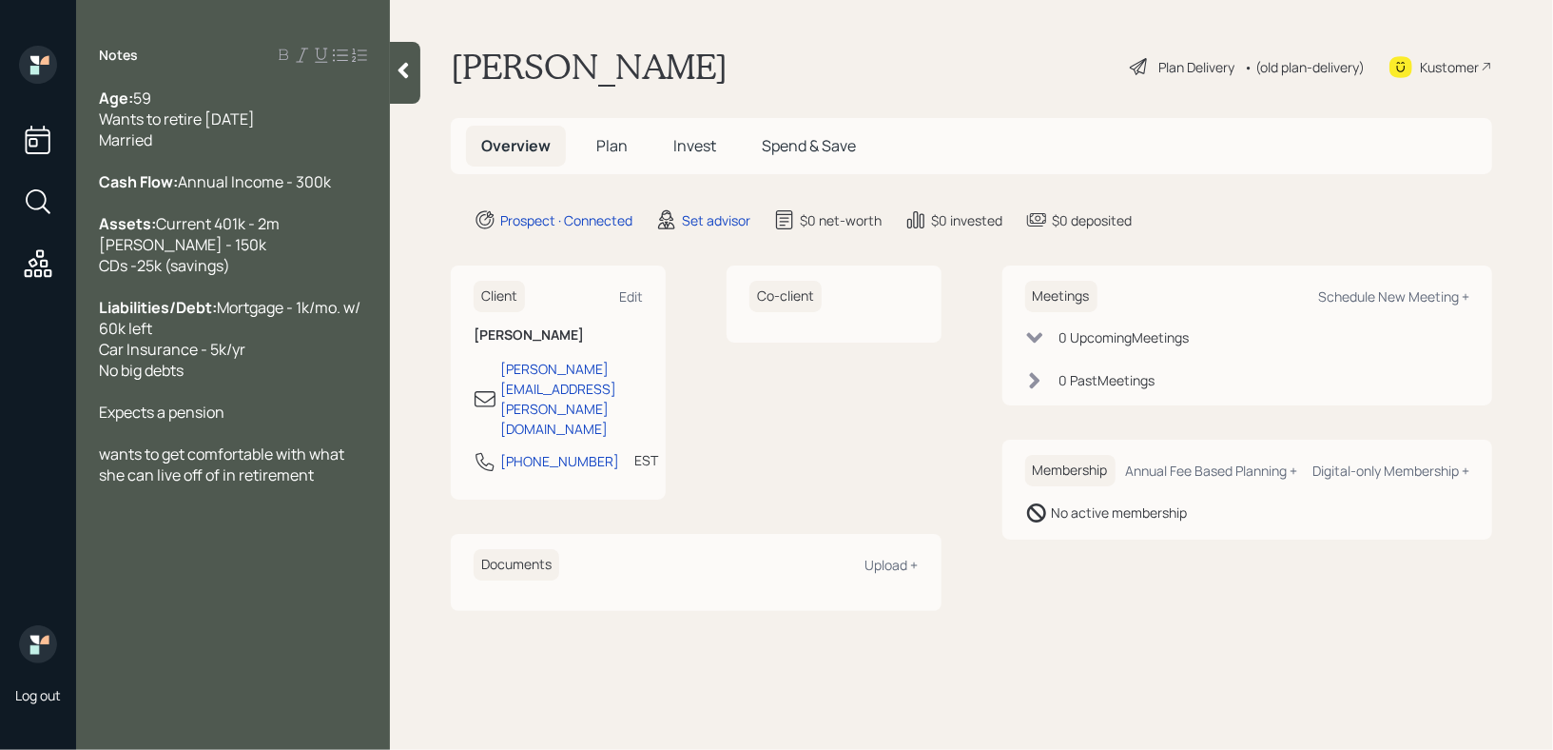
click at [1437, 64] on div "Kustomer" at bounding box center [1449, 67] width 59 height 20
click at [333, 485] on div "wants to get comfortable with what she can live off of in retirement" at bounding box center [233, 464] width 268 height 42
click at [338, 485] on div "wants to get comfortable with what she can live off of in retirement" at bounding box center [233, 464] width 268 height 42
drag, startPoint x: 338, startPoint y: 517, endPoint x: 78, endPoint y: 500, distance: 260.2
click at [78, 485] on div "Age: [DEMOGRAPHIC_DATA] Wants to retire [DATE] Married Cash Flow: Annual Income…" at bounding box center [233, 287] width 314 height 398
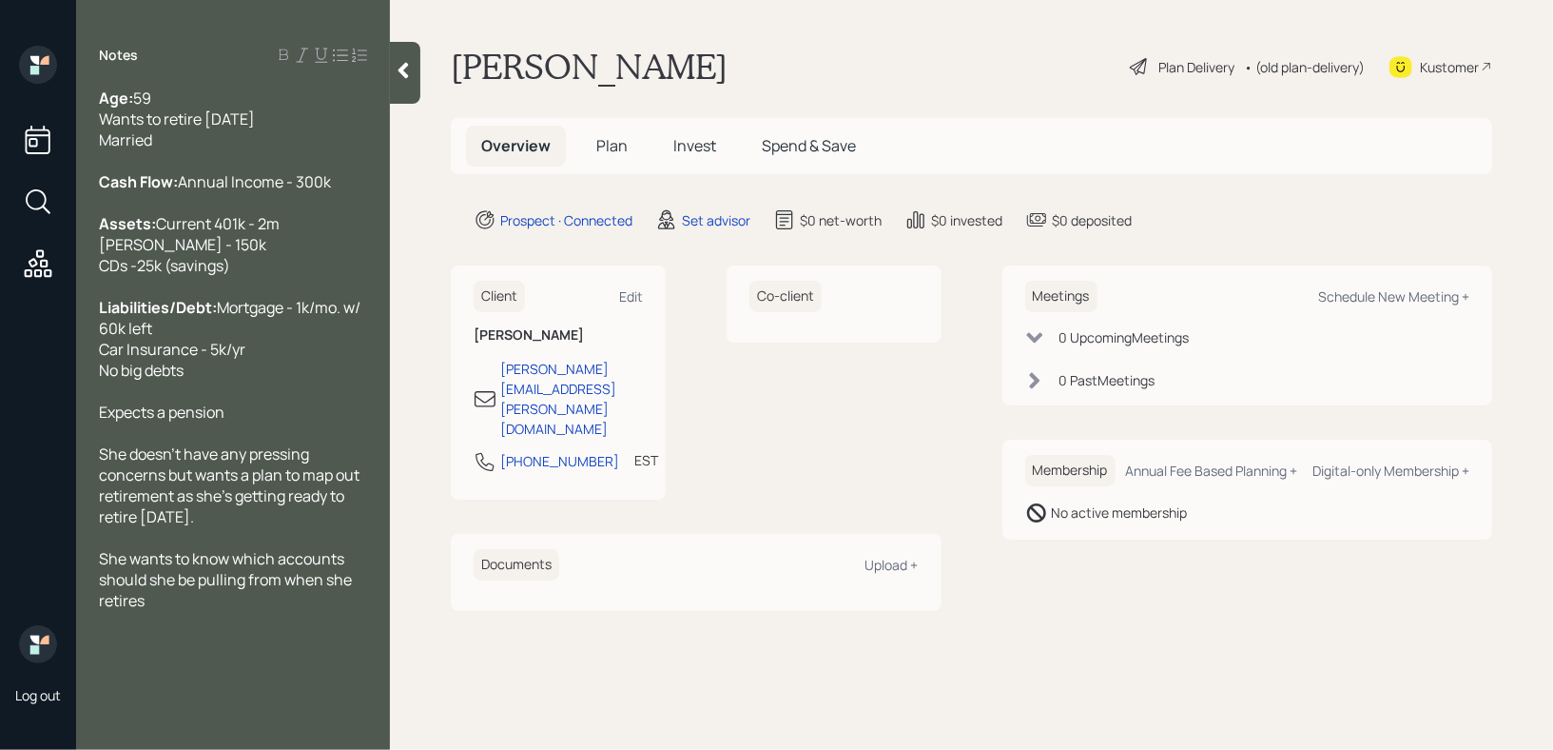
click at [281, 611] on span "She wants to know which accounts should she be pulling from when she retires" at bounding box center [227, 579] width 256 height 63
click at [251, 611] on div "She wants to know which accounts should she be pulling from first when she reti…" at bounding box center [233, 579] width 268 height 63
drag, startPoint x: 265, startPoint y: 454, endPoint x: 37, endPoint y: 454, distance: 228.3
click at [37, 454] on div "Log out Notes Age: [DEMOGRAPHIC_DATA] Wants to retire [DATE] Married Cash Flow:…" at bounding box center [776, 375] width 1553 height 750
copy span "Expects a pension"
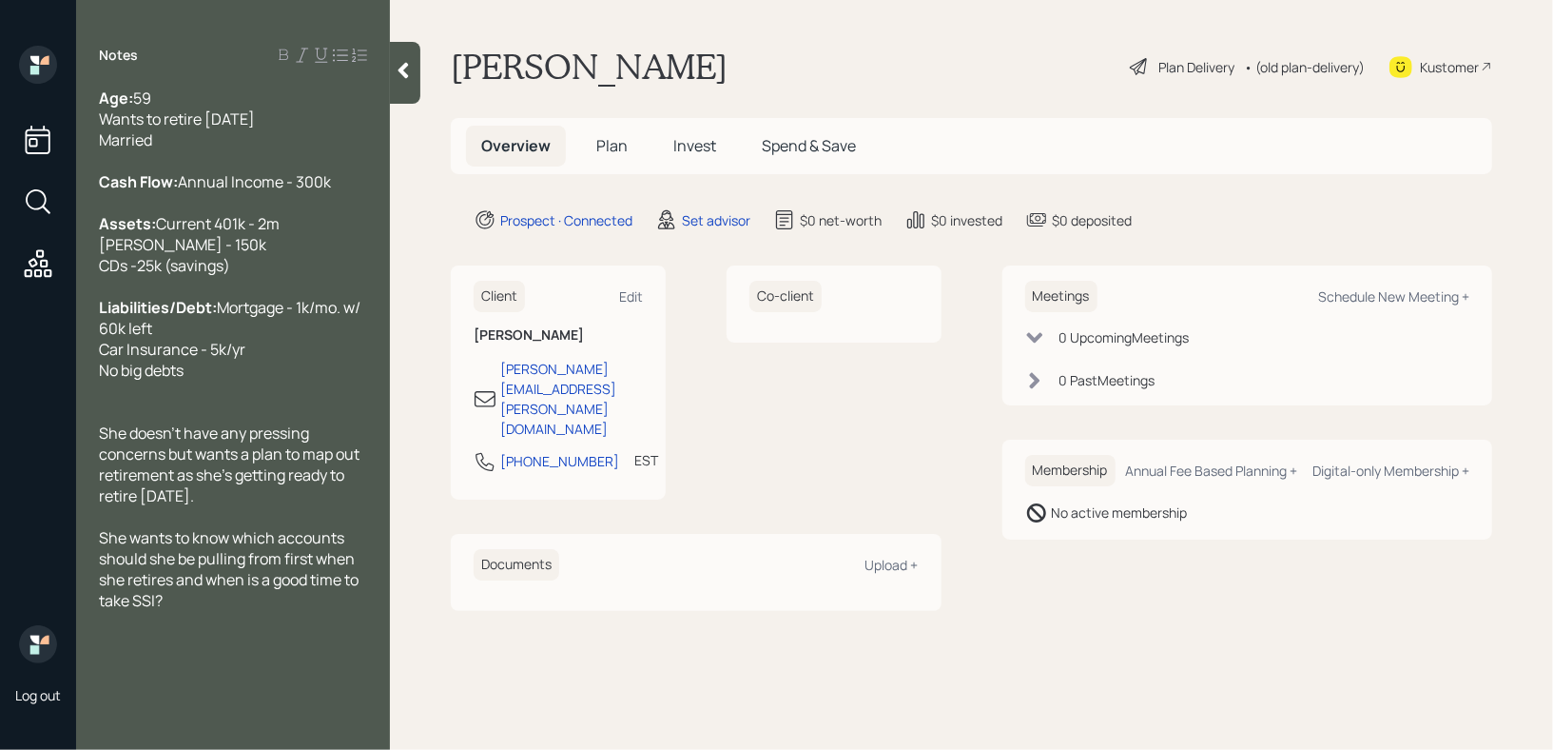
click at [185, 611] on div "She wants to know which accounts should she be pulling from first when she reti…" at bounding box center [233, 569] width 268 height 84
click at [399, 68] on icon at bounding box center [403, 70] width 19 height 19
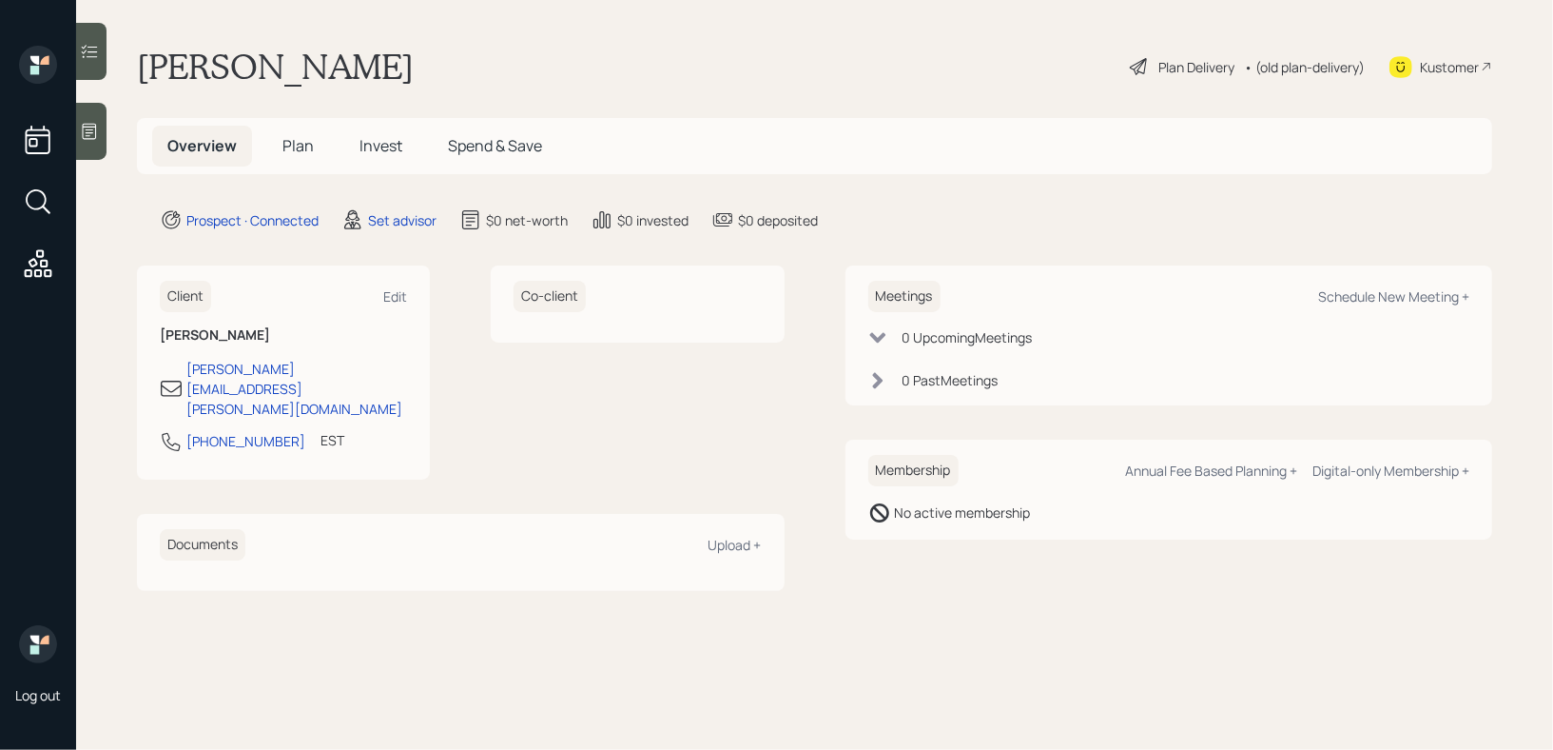
click at [735, 68] on div "[PERSON_NAME] Plan Delivery • (old plan-delivery) Kustomer" at bounding box center [814, 67] width 1355 height 42
click at [115, 159] on main "[PERSON_NAME] Plan Delivery • (old plan-delivery) Kustomer Overview Plan Invest…" at bounding box center [814, 375] width 1477 height 750
